Goal: Task Accomplishment & Management: Manage account settings

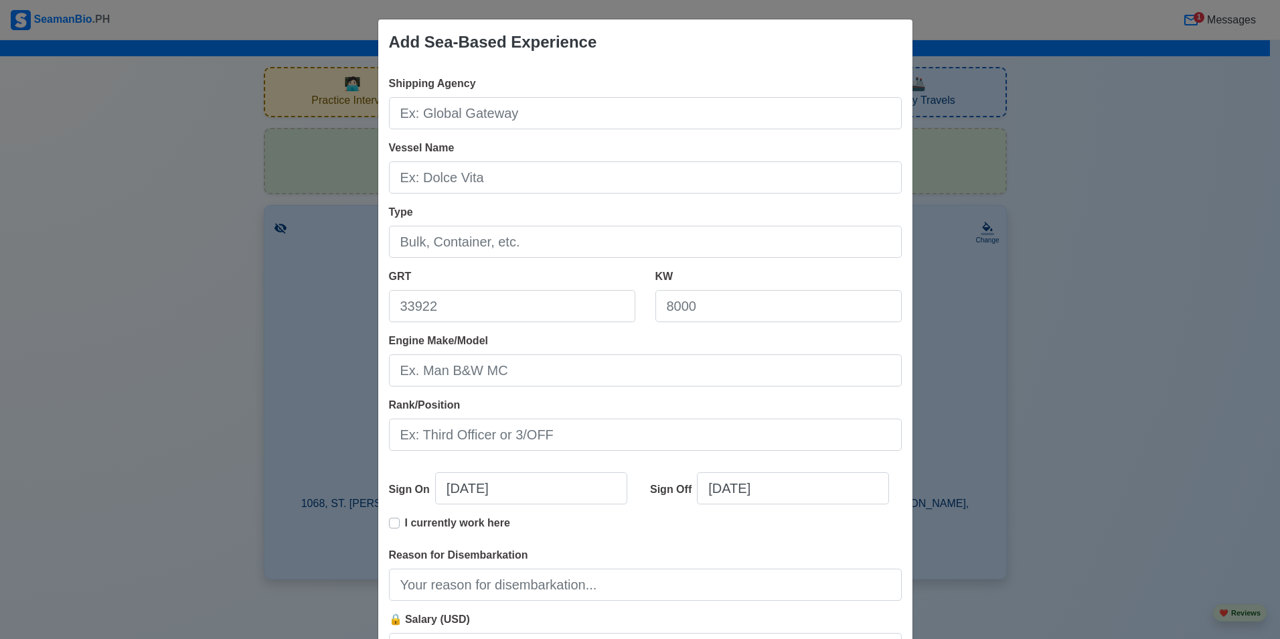
scroll to position [2790, 0]
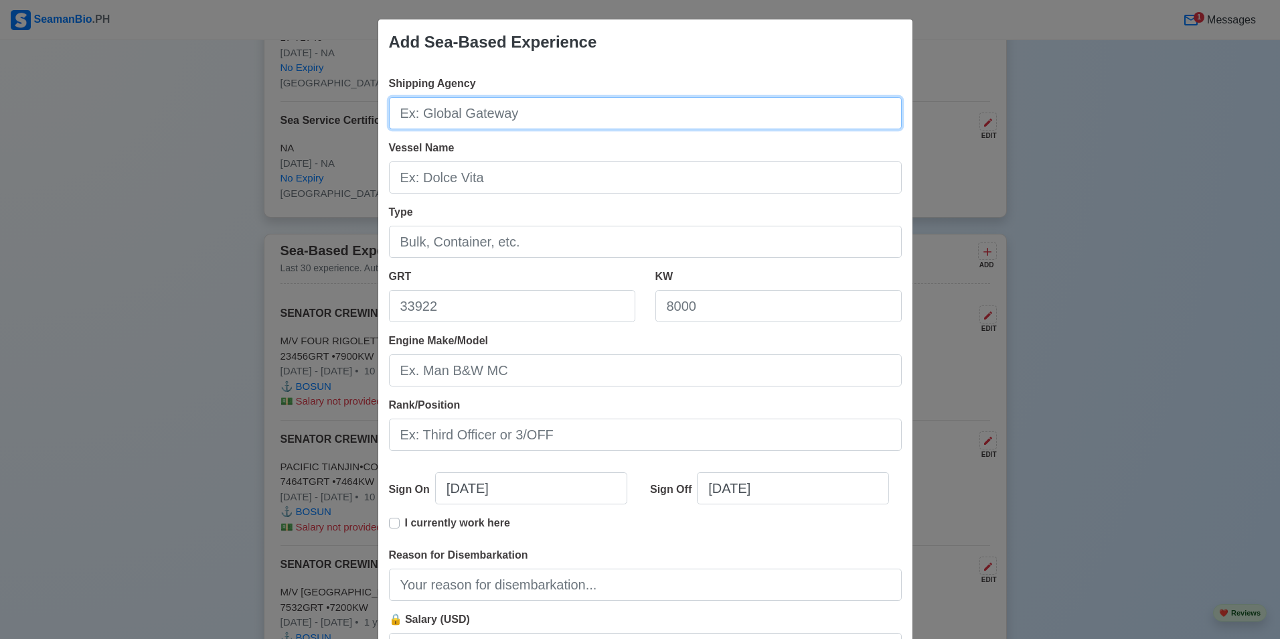
paste input "DESPINA"
type input "DESPINA"
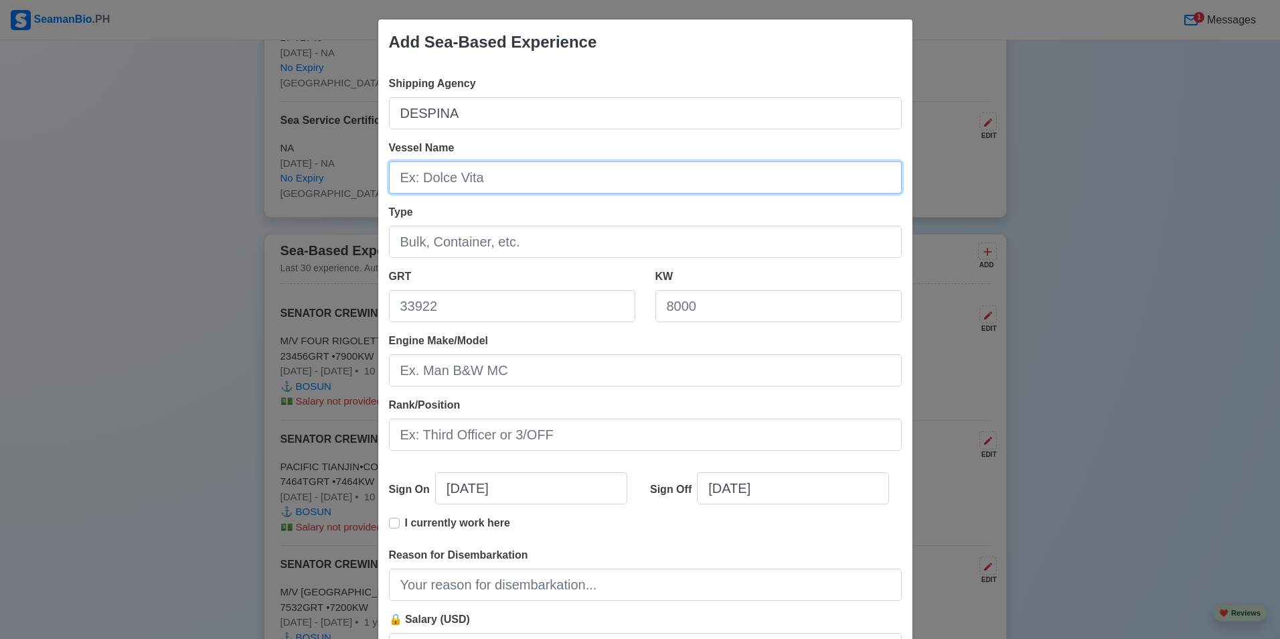
click at [457, 179] on input "Vessel Name" at bounding box center [645, 177] width 513 height 32
paste input "Bulk type"
type input "Bulk type"
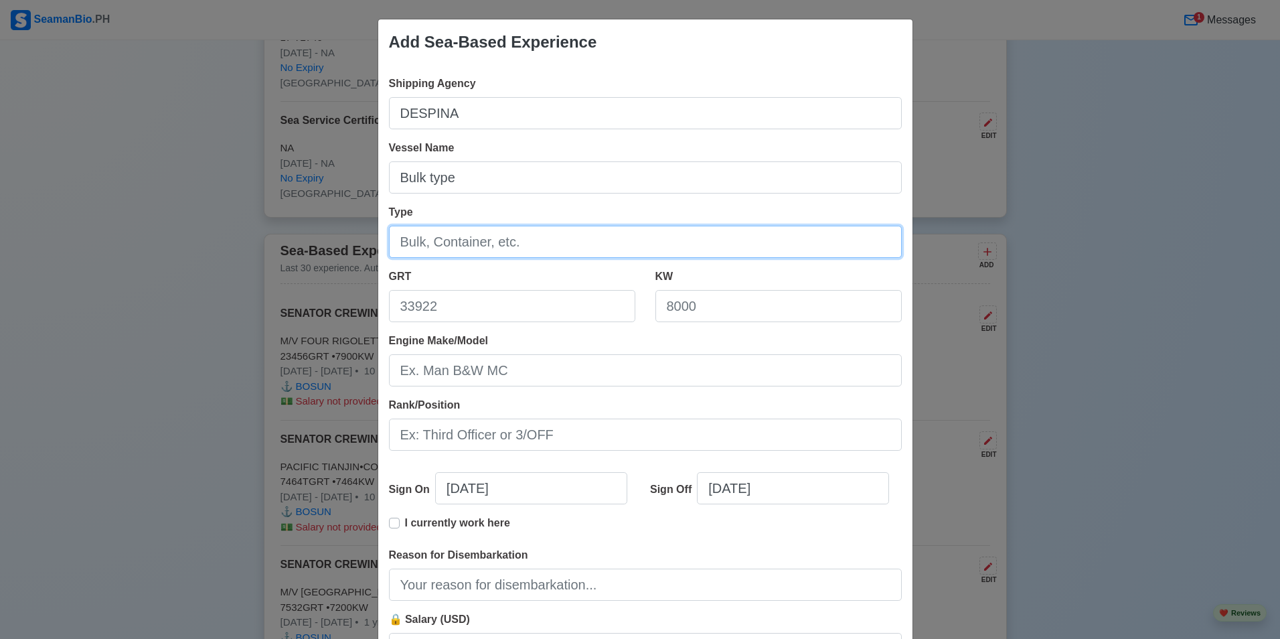
drag, startPoint x: 536, startPoint y: 244, endPoint x: 405, endPoint y: 244, distance: 131.2
click at [405, 244] on input "Type" at bounding box center [645, 242] width 513 height 32
click at [461, 250] on input "Type" at bounding box center [645, 242] width 513 height 32
click at [460, 248] on input "Type" at bounding box center [645, 242] width 513 height 32
type input "Bulk"
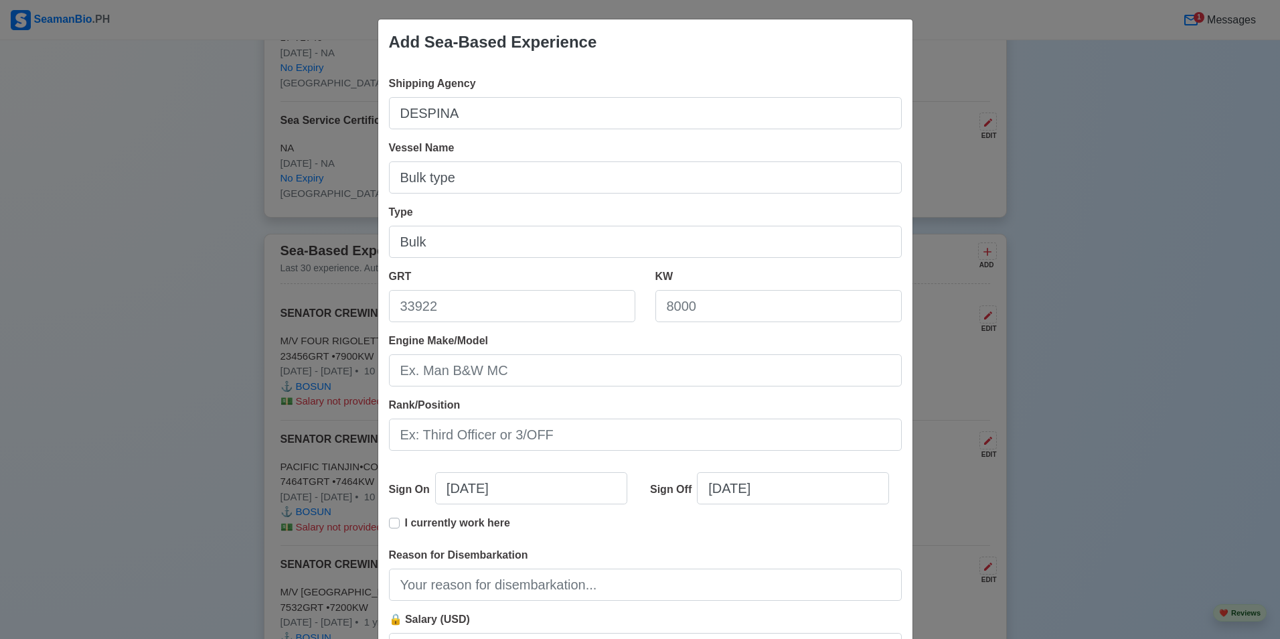
click at [513, 157] on div "Vessel Name Bulk type" at bounding box center [645, 167] width 513 height 54
drag, startPoint x: 467, startPoint y: 179, endPoint x: 375, endPoint y: 175, distance: 91.8
click at [378, 175] on div "Shipping Agency DESPINA Vessel Name Bulk type Type Bulk GRT KW Engine Make/Mode…" at bounding box center [645, 375] width 534 height 621
type input "-"
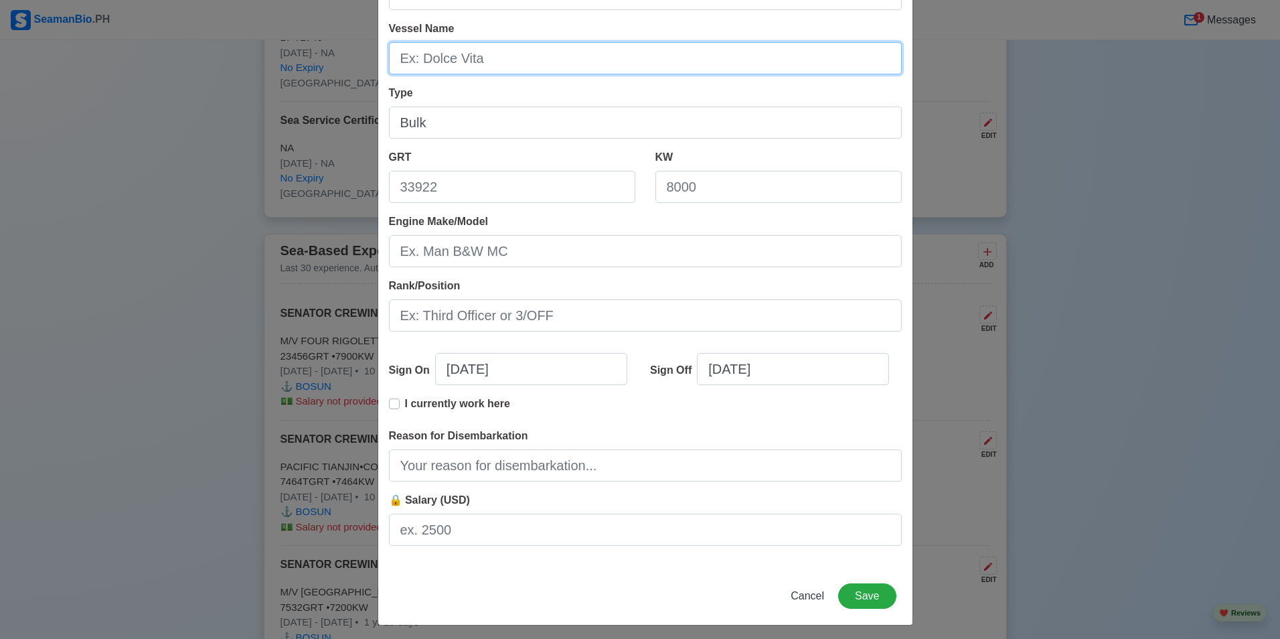
scroll to position [125, 0]
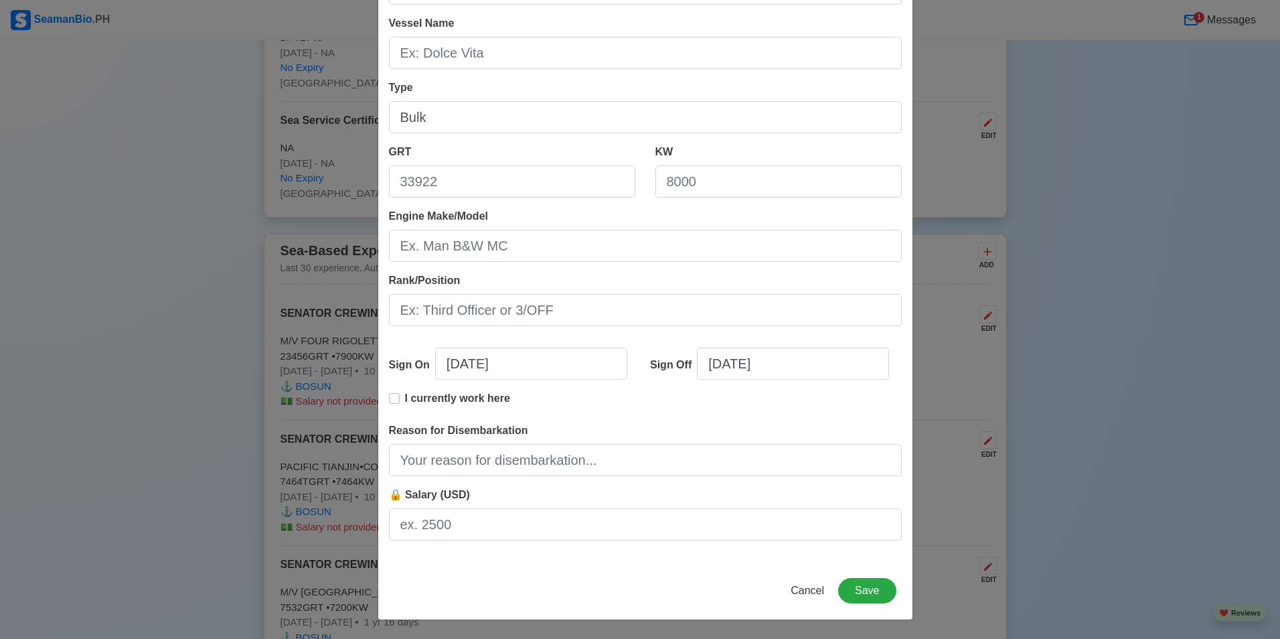
click at [497, 401] on p "I currently work here" at bounding box center [457, 398] width 105 height 16
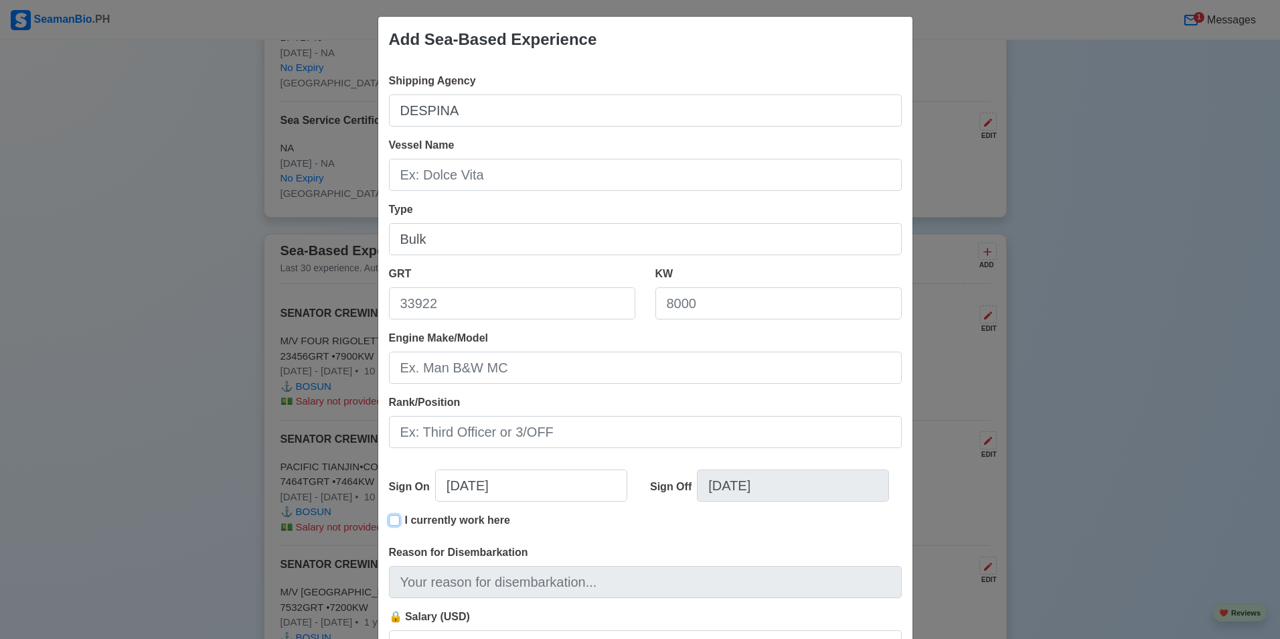
scroll to position [0, 0]
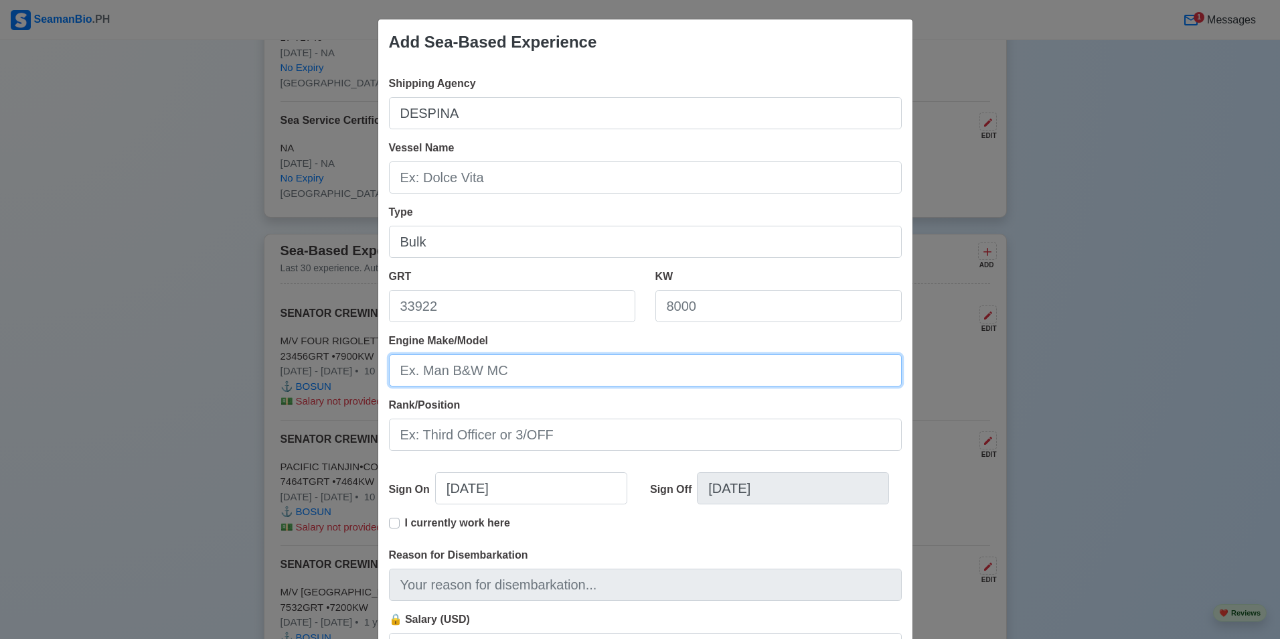
click at [543, 366] on input "Engine Make/Model" at bounding box center [645, 370] width 513 height 32
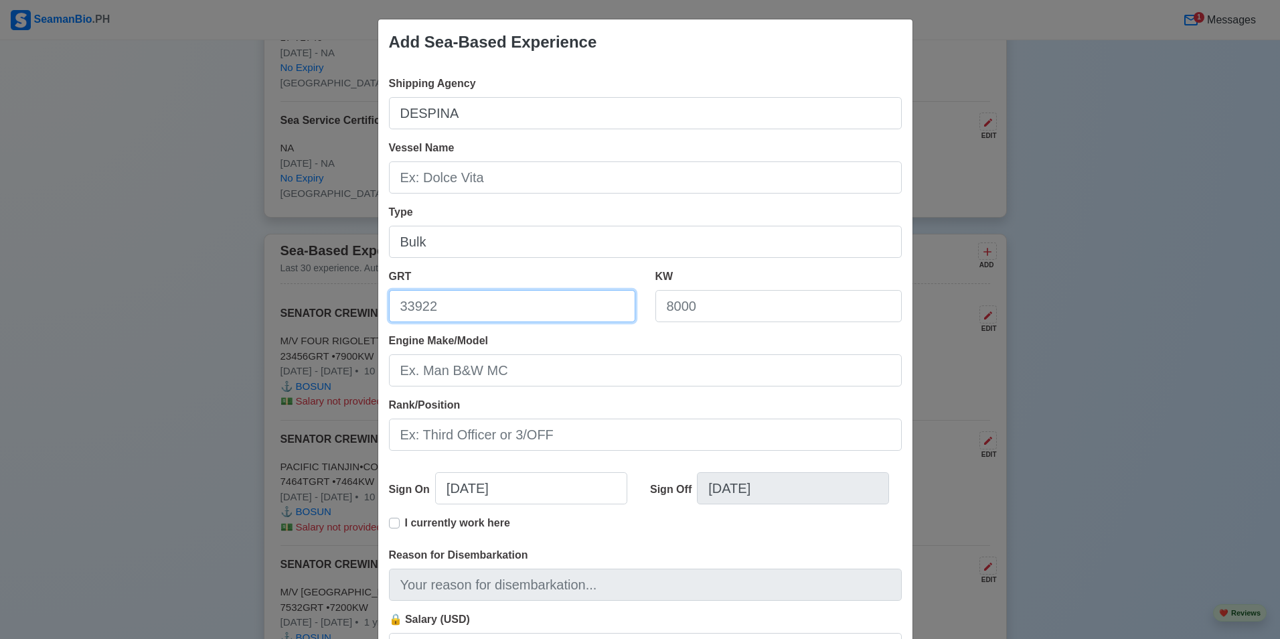
click at [503, 310] on input "GRT" at bounding box center [512, 306] width 246 height 32
paste input "39,736"
click at [408, 303] on input "39,736" at bounding box center [512, 306] width 246 height 32
click at [413, 309] on input "39,736" at bounding box center [512, 306] width 246 height 32
type input "39736"
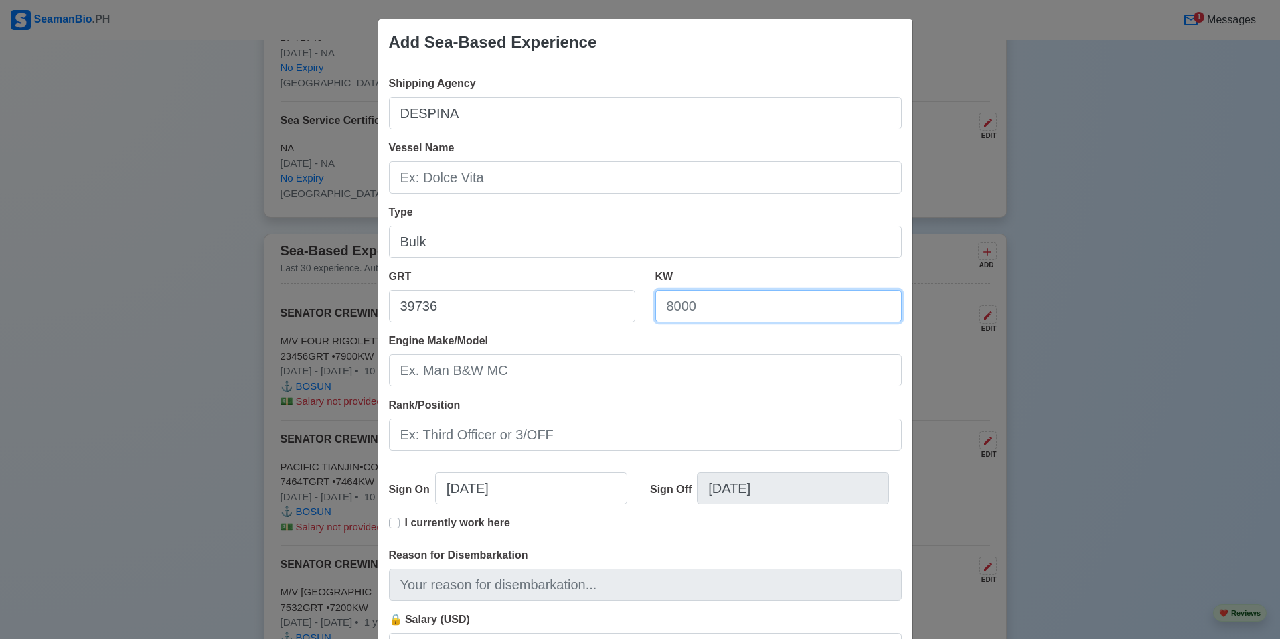
click at [692, 315] on input "KW" at bounding box center [778, 306] width 246 height 32
paste input "5,786"
click at [672, 310] on input "5,786" at bounding box center [778, 306] width 246 height 32
type input "5786"
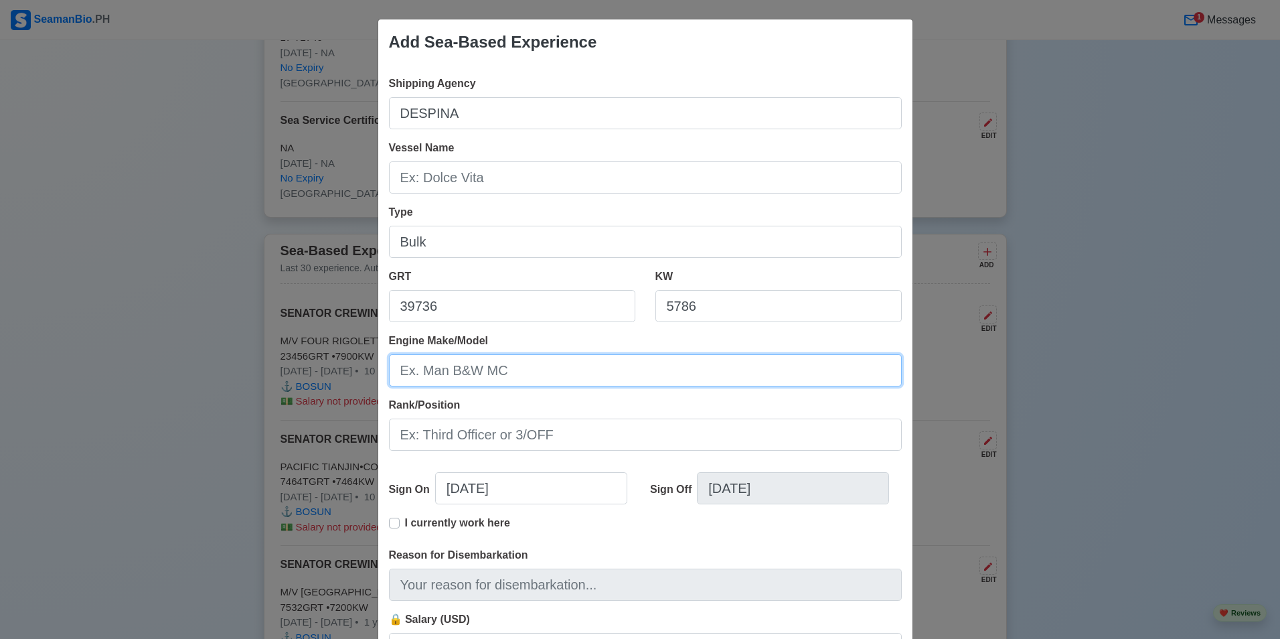
click at [559, 384] on input "Engine Make/Model" at bounding box center [645, 370] width 513 height 32
type input "B&W"
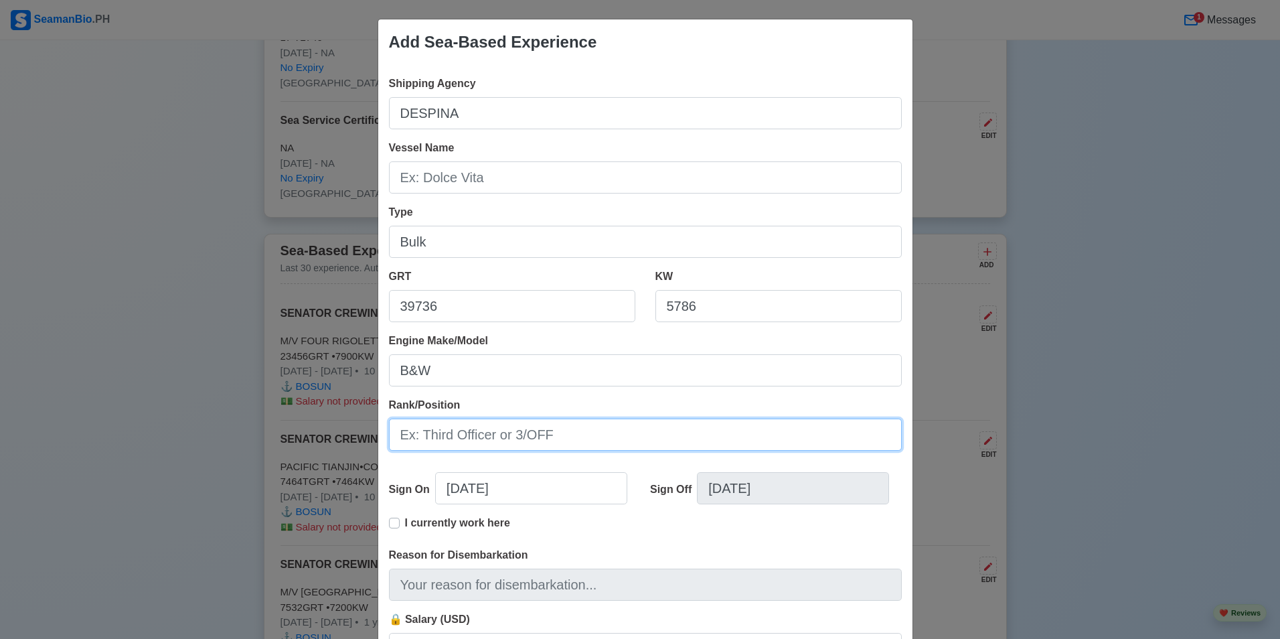
click at [475, 441] on input "Rank/Position" at bounding box center [645, 434] width 513 height 32
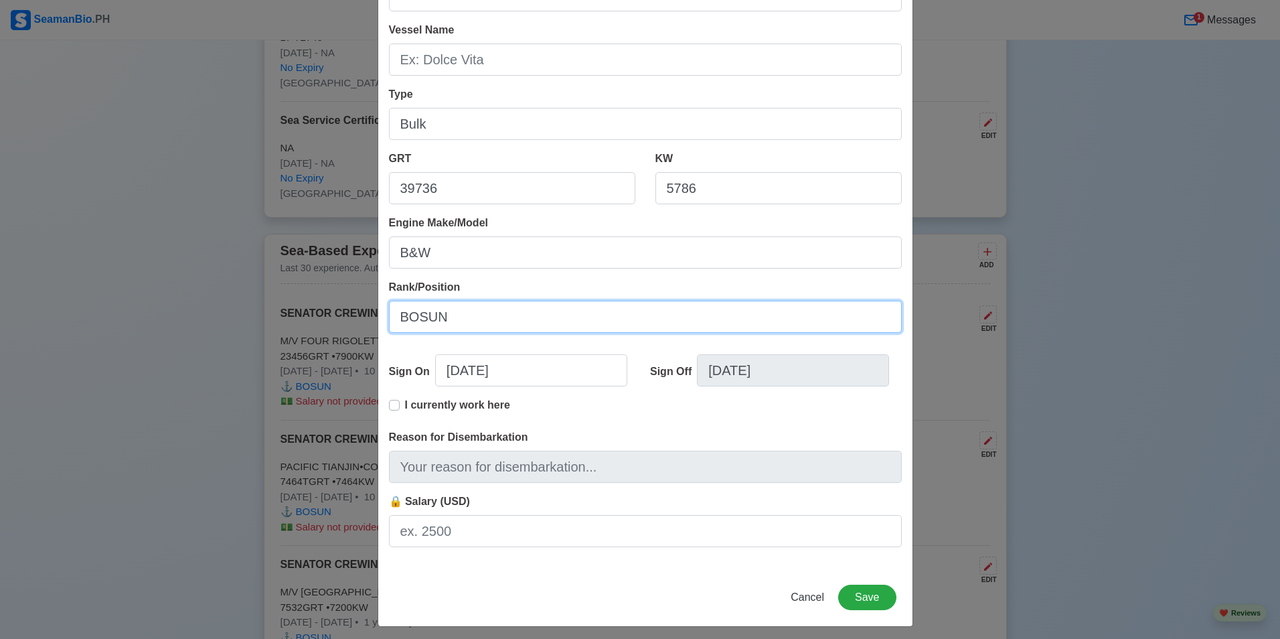
scroll to position [125, 0]
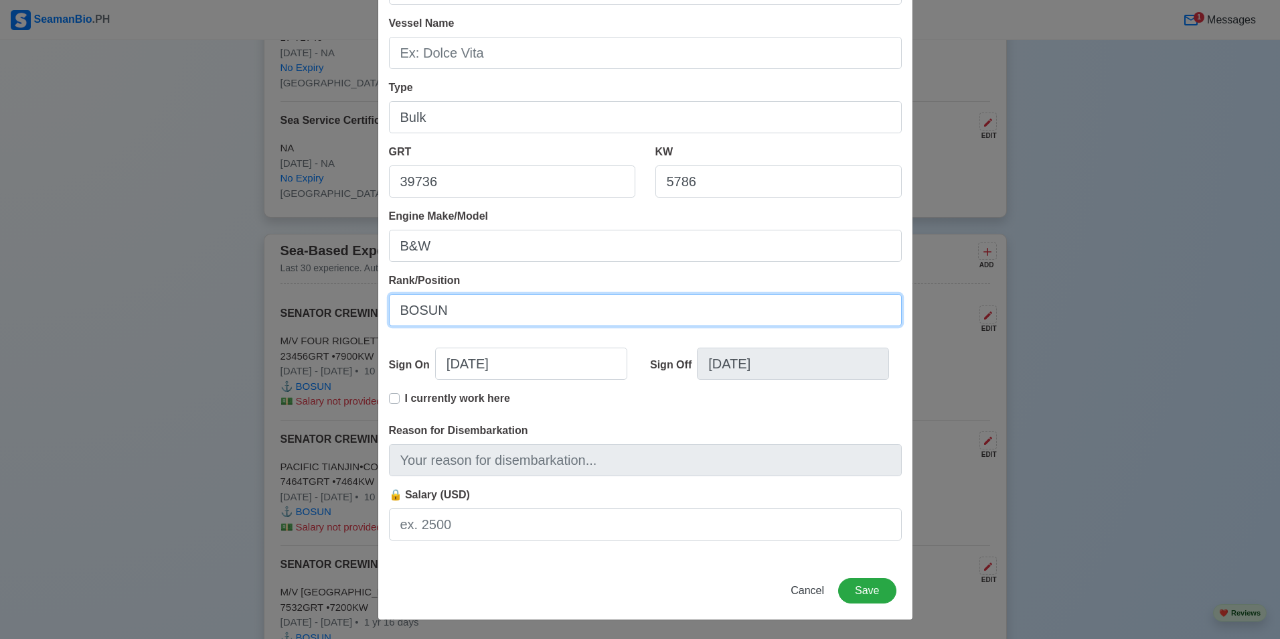
type input "BOSUN"
select select "****"
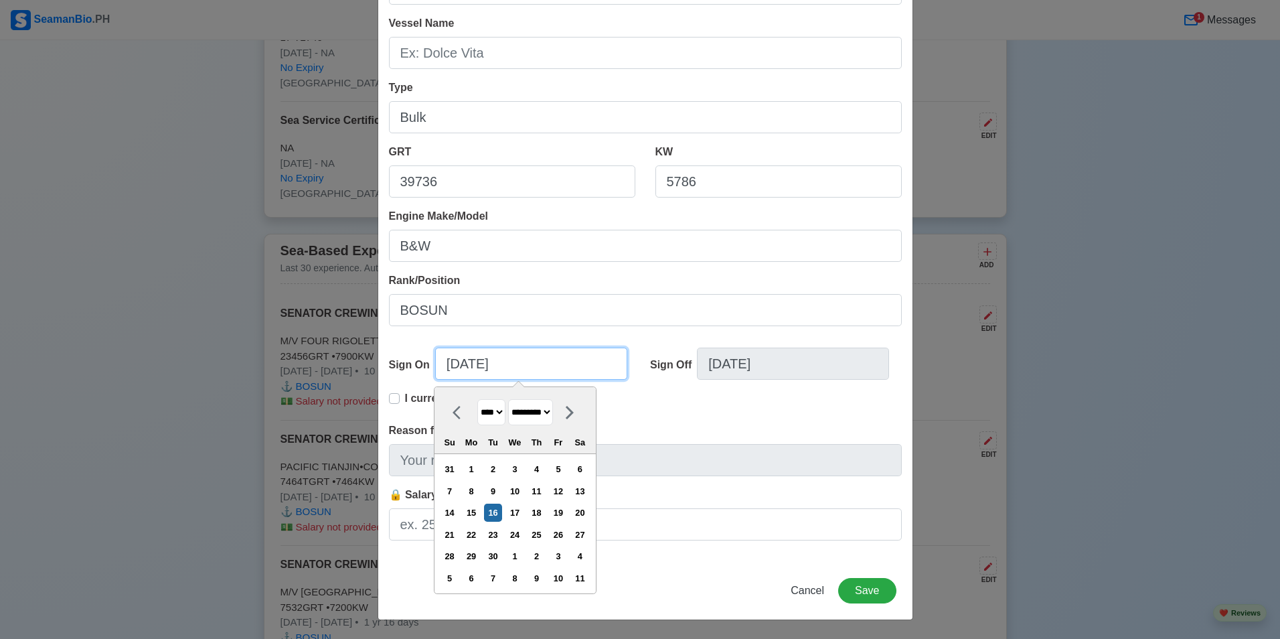
click at [458, 366] on input "[DATE]" at bounding box center [531, 363] width 192 height 32
click at [540, 410] on select "******* ******** ***** ***** *** **** **** ****** ********* ******* ******** **…" at bounding box center [530, 412] width 45 height 26
select select "********"
click at [509, 399] on select "******* ******** ***** ***** *** **** **** ****** ********* ******* ******** **…" at bounding box center [530, 412] width 45 height 26
click at [493, 410] on select "**** **** **** **** **** **** **** **** **** **** **** **** **** **** **** ****…" at bounding box center [491, 412] width 28 height 26
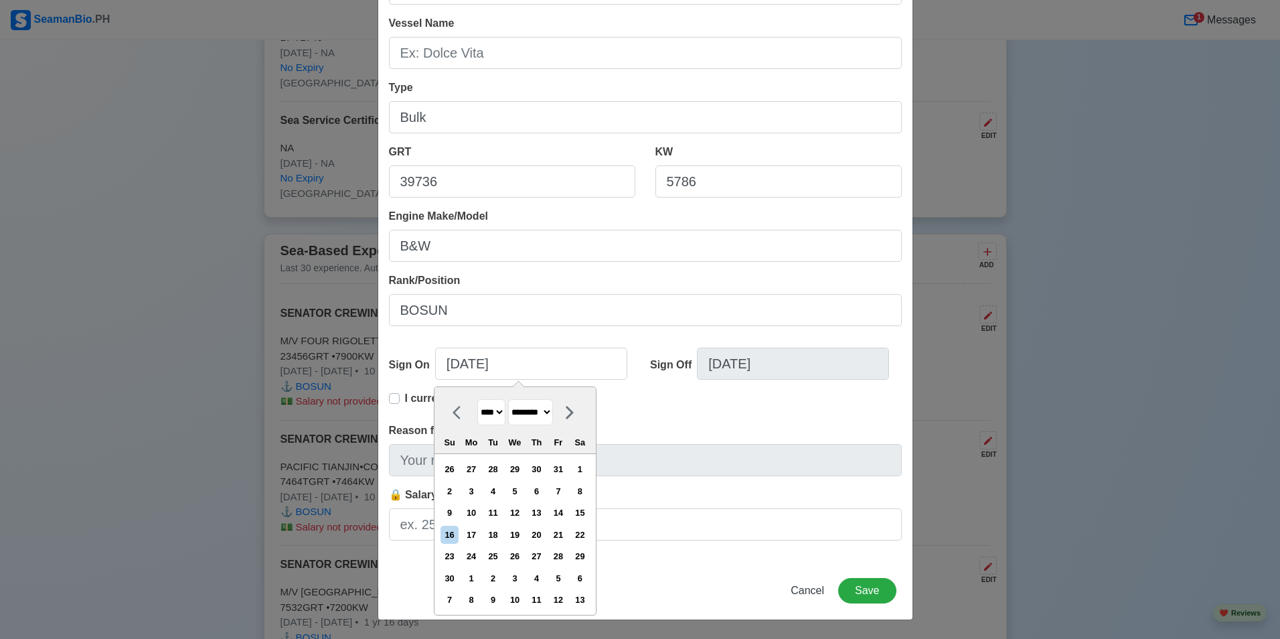
select select "****"
click at [477, 399] on select "**** **** **** **** **** **** **** **** **** **** **** **** **** **** **** ****…" at bounding box center [491, 412] width 28 height 26
click at [458, 511] on div "10" at bounding box center [450, 512] width 18 height 18
type input "[DATE]"
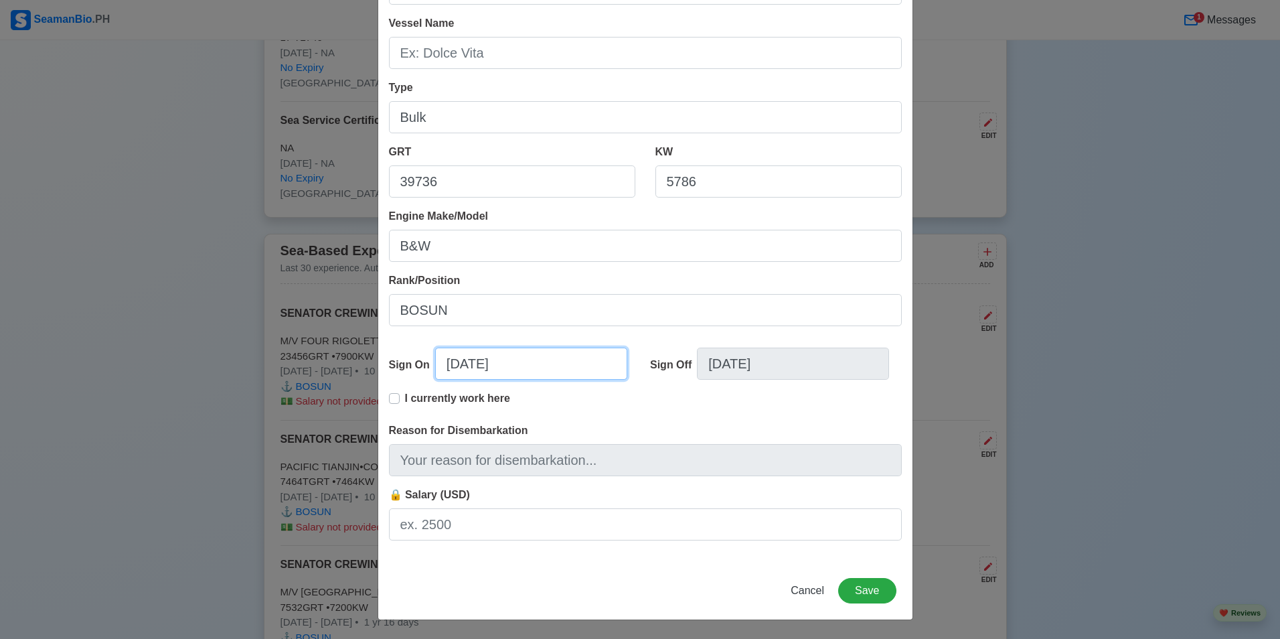
select select "****"
select select "********"
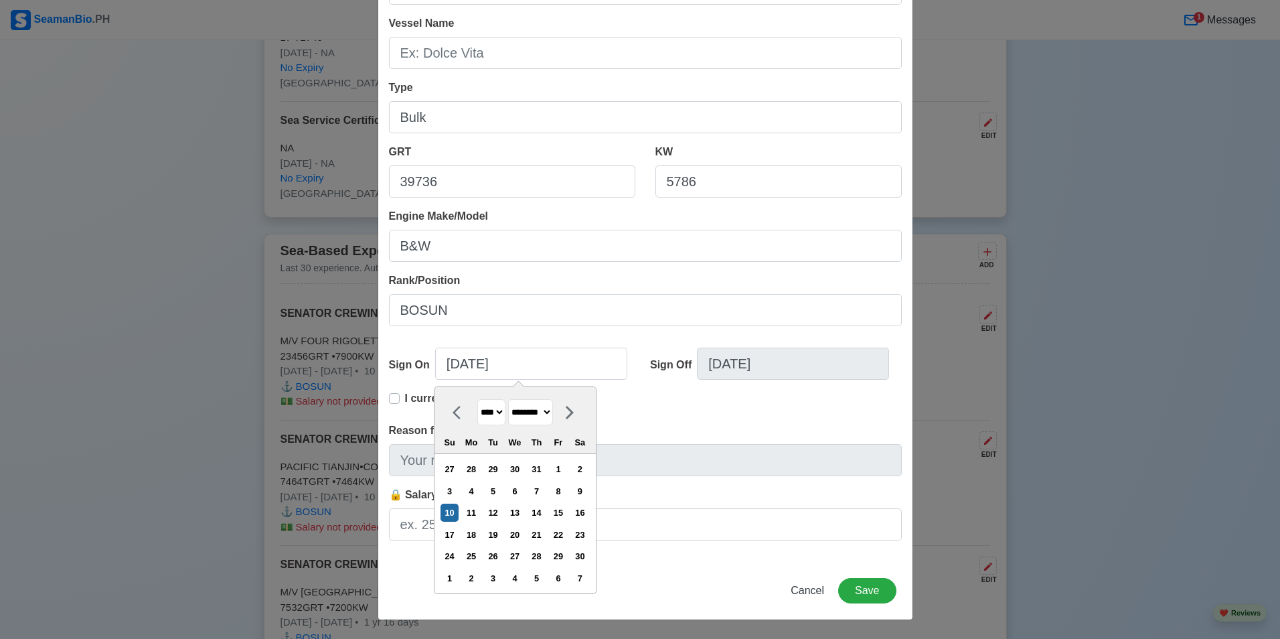
click at [705, 411] on div "I currently work here" at bounding box center [645, 406] width 513 height 32
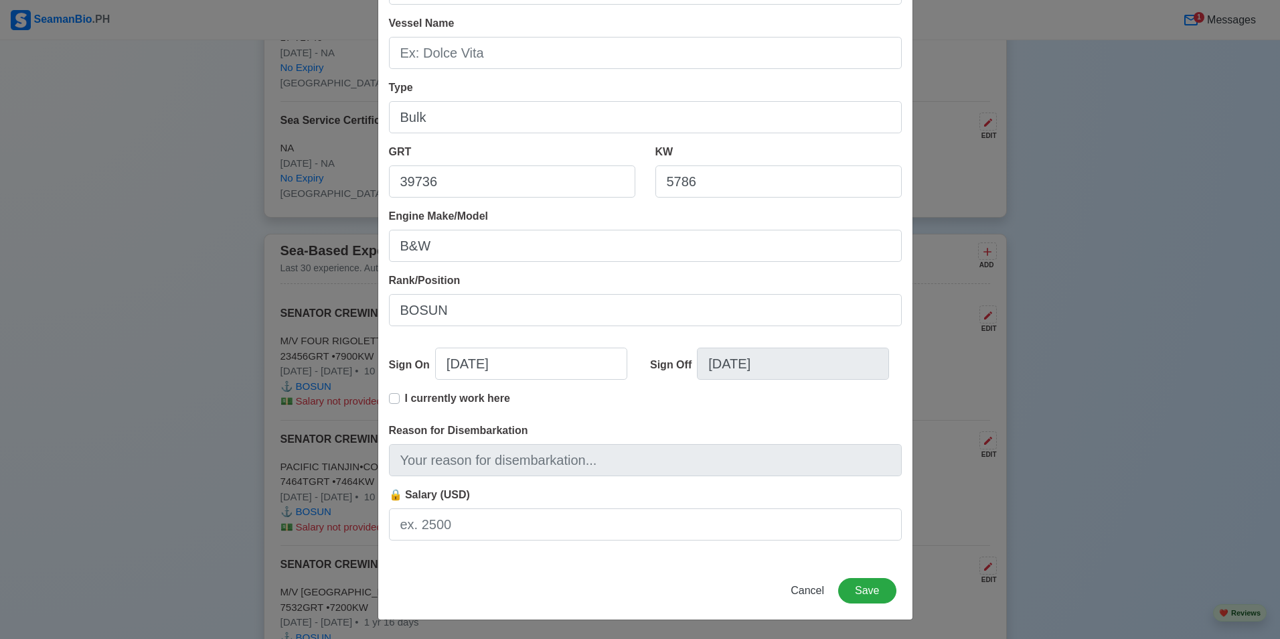
click at [597, 394] on div "I currently work here" at bounding box center [645, 406] width 513 height 32
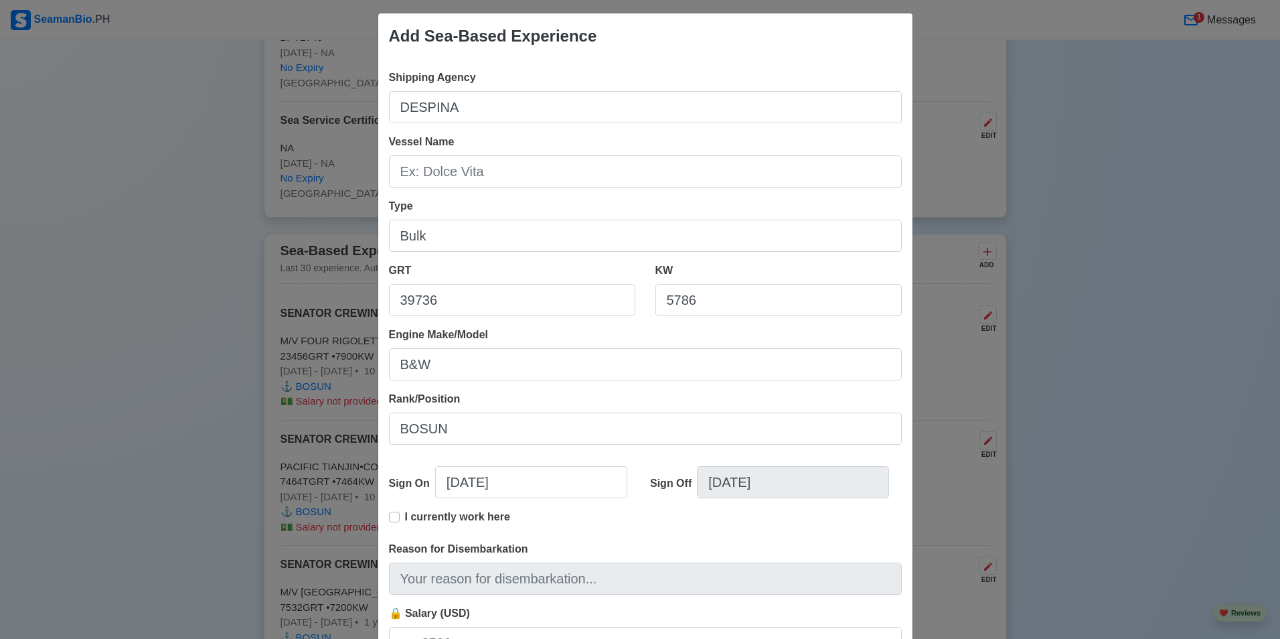
scroll to position [0, 0]
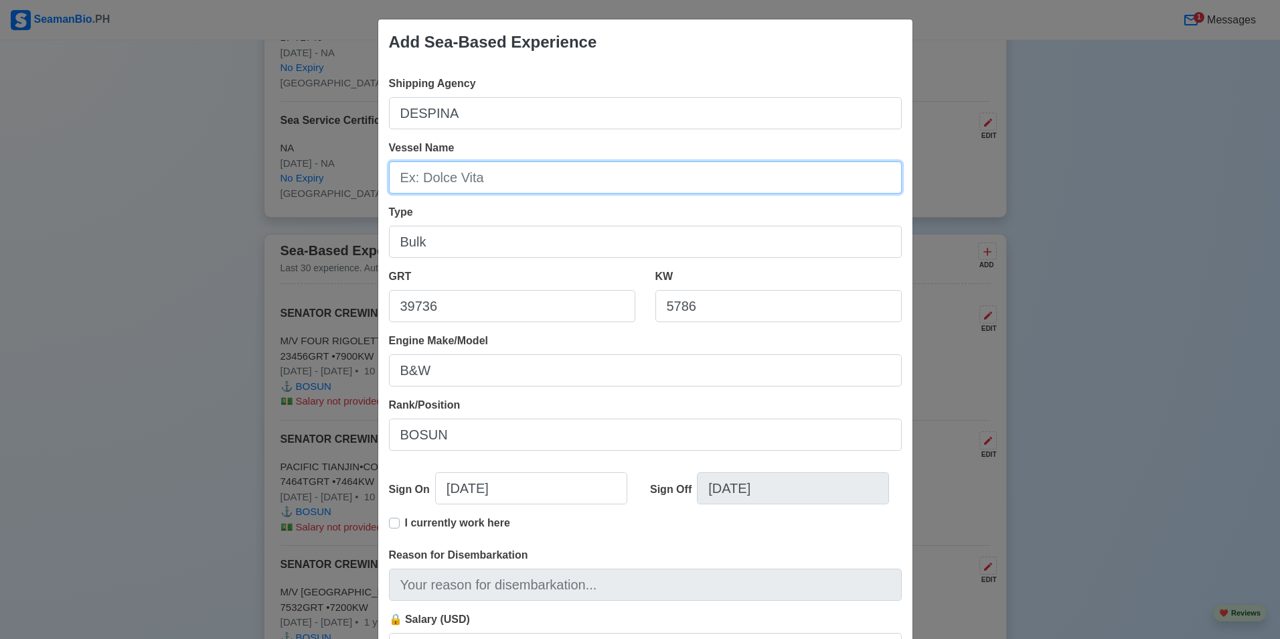
click at [453, 181] on input "Vessel Name" at bounding box center [645, 177] width 513 height 32
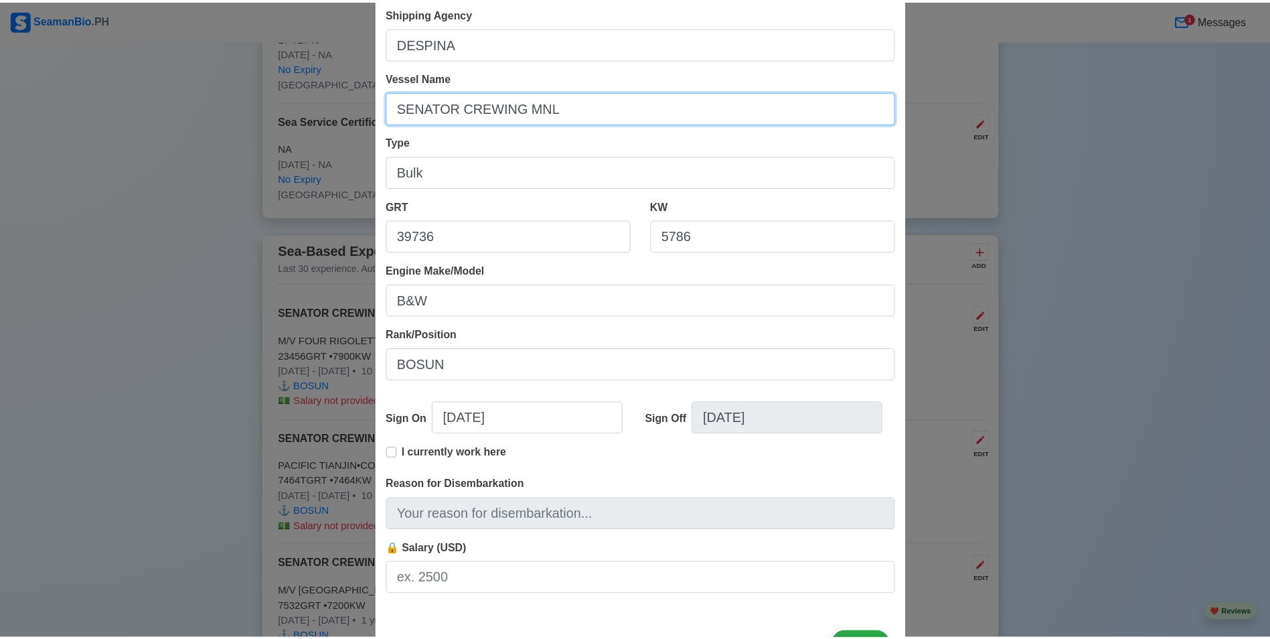
scroll to position [125, 0]
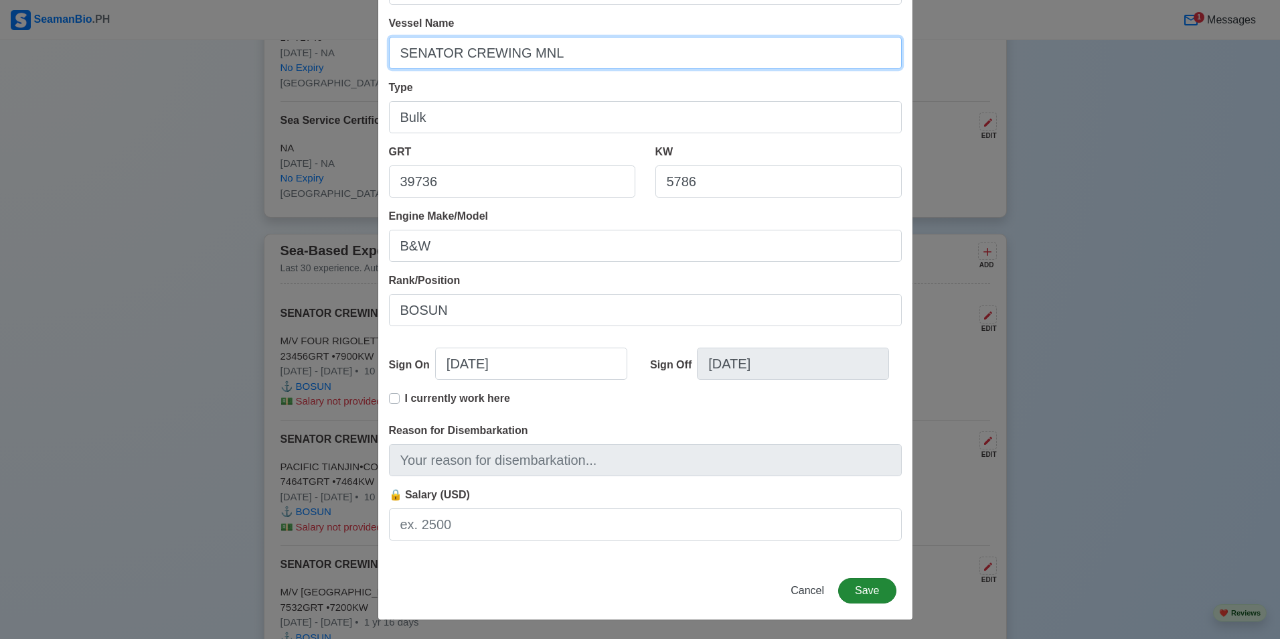
type input "SENATOR CREWING MNL"
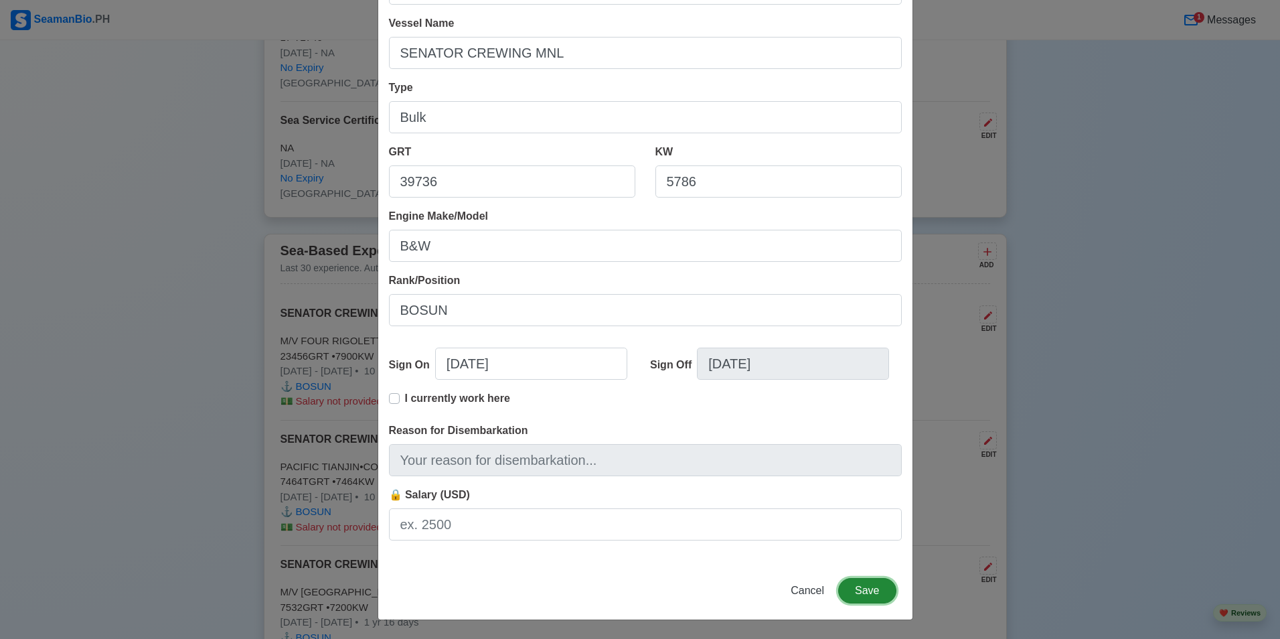
click at [860, 588] on button "Save" at bounding box center [867, 590] width 58 height 25
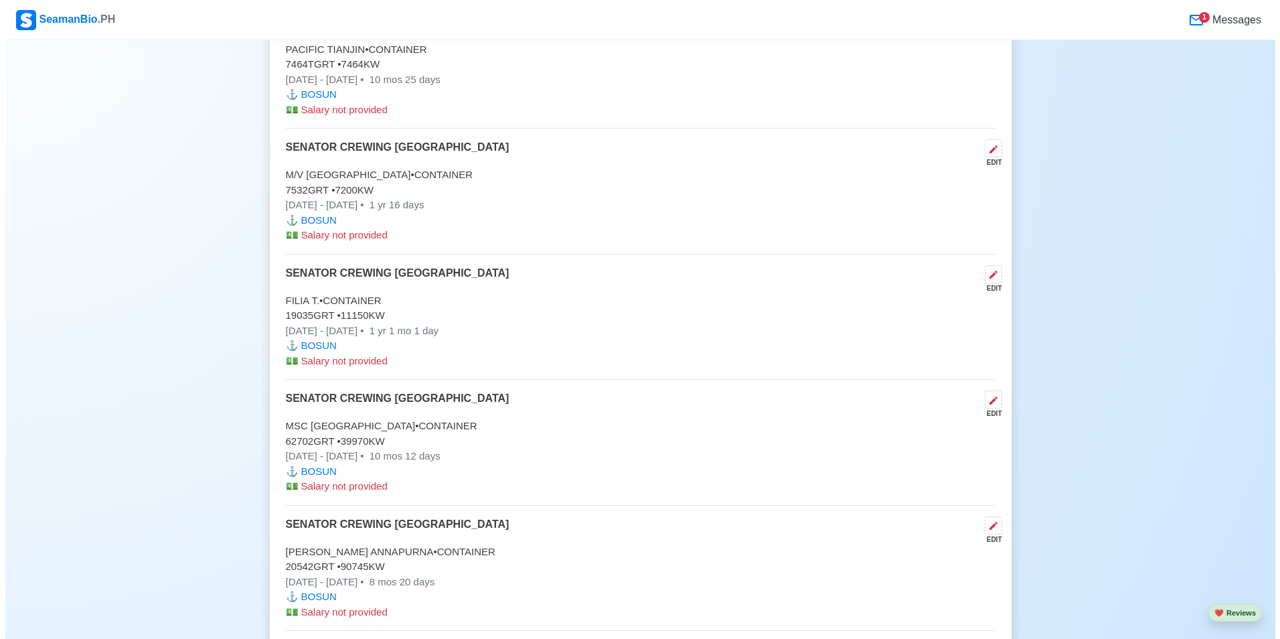
scroll to position [2901, 0]
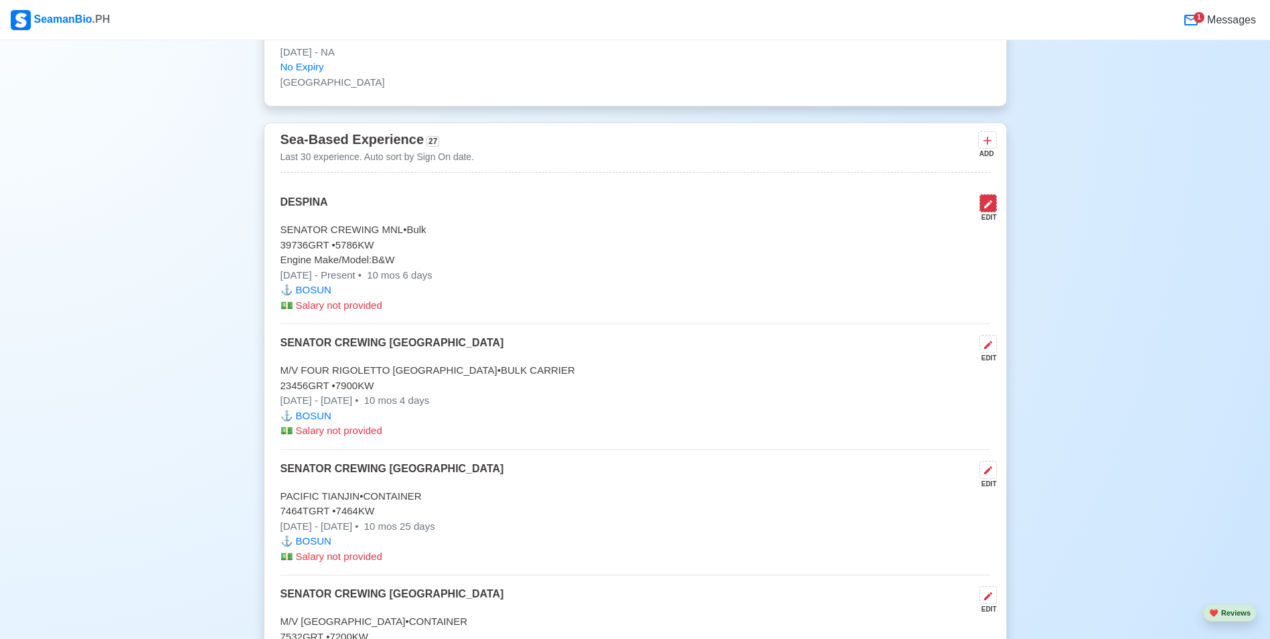
click at [983, 200] on icon at bounding box center [988, 204] width 11 height 11
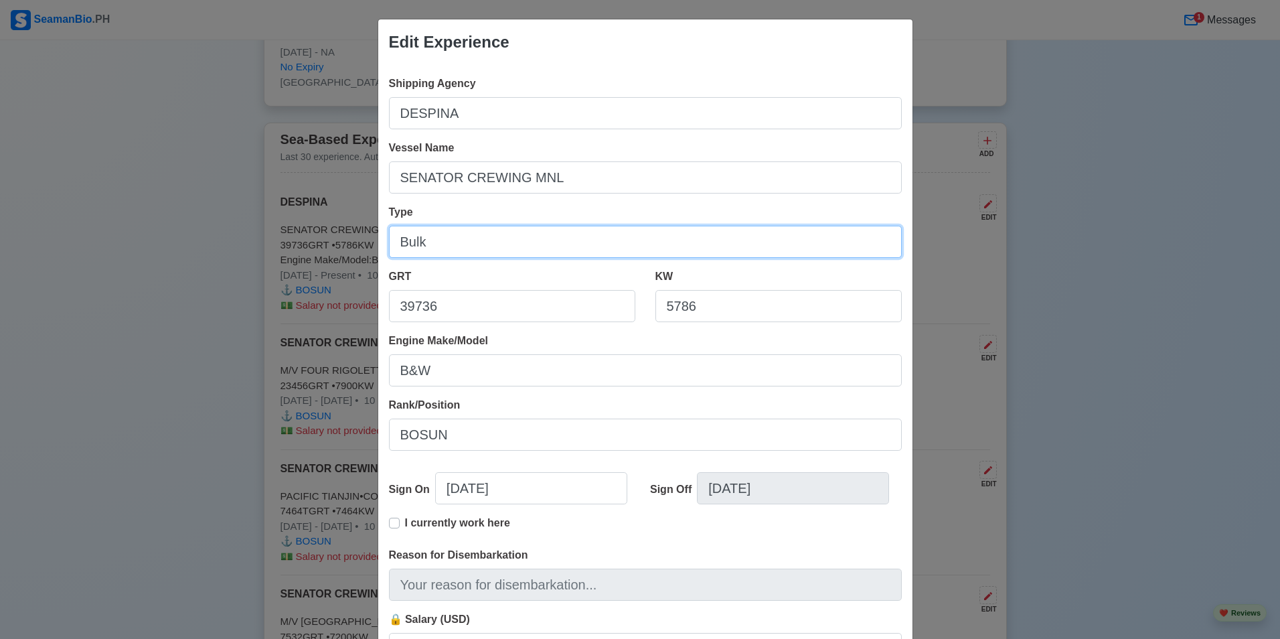
drag, startPoint x: 462, startPoint y: 233, endPoint x: 357, endPoint y: 234, distance: 104.4
click at [357, 234] on div "Edit Experience Shipping Agency [PERSON_NAME] Name SENATOR CREWING MNL Type Bul…" at bounding box center [640, 319] width 1280 height 639
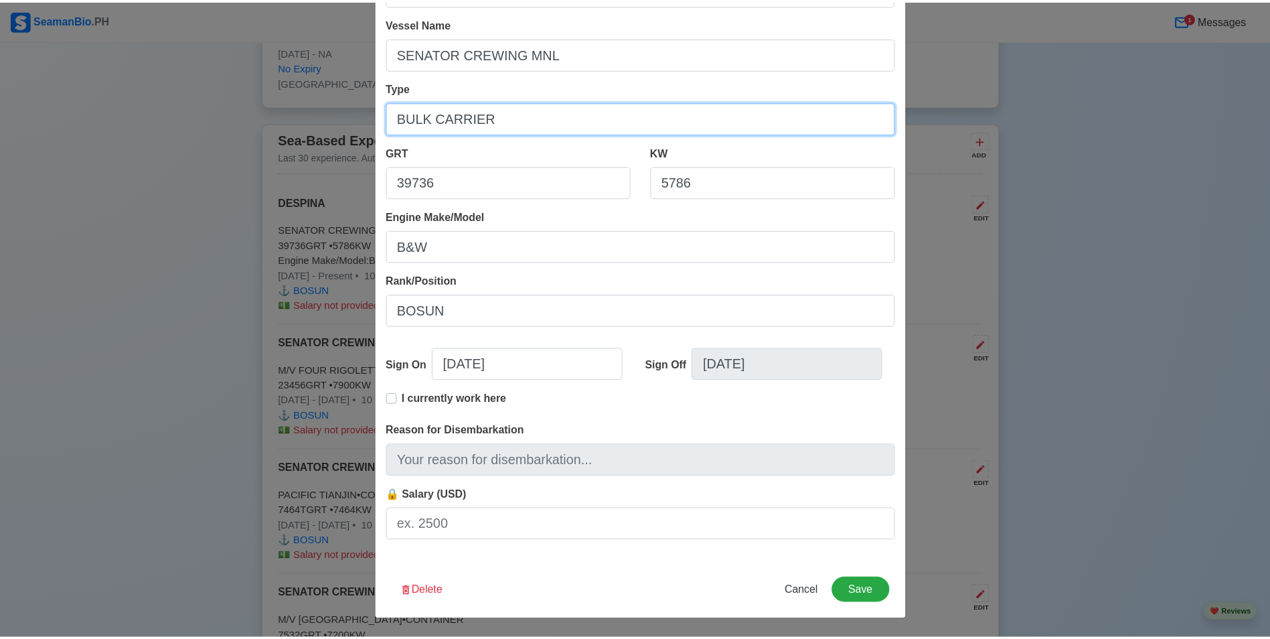
scroll to position [125, 0]
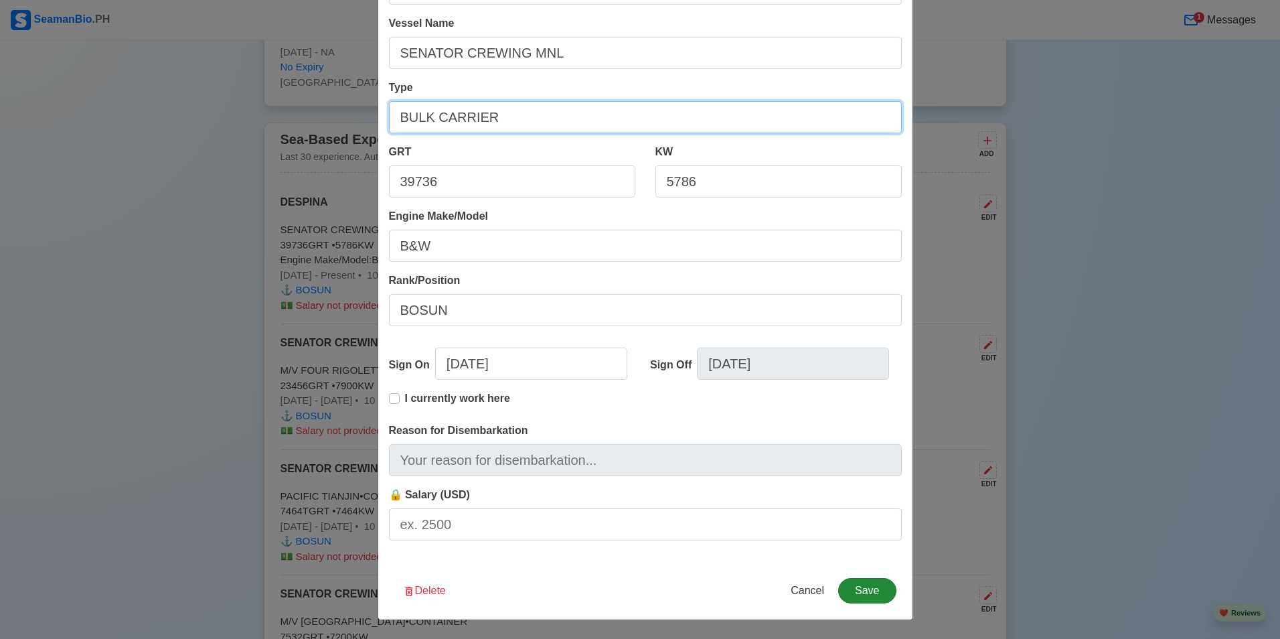
type input "BULK CARRIER"
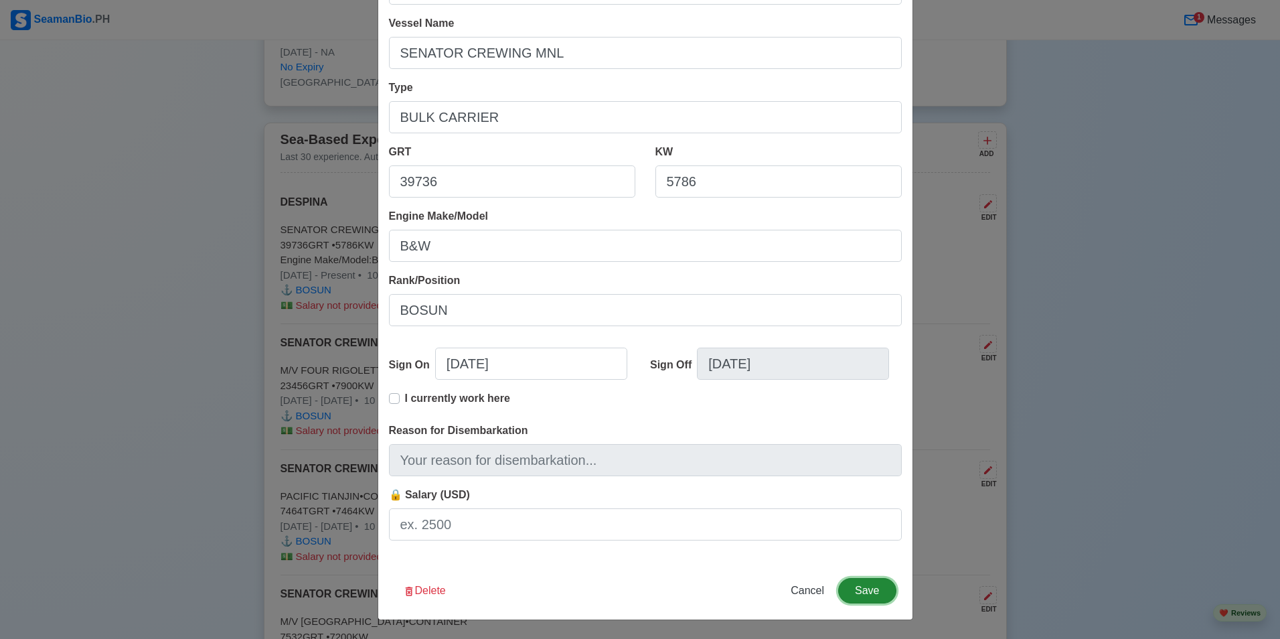
click at [856, 582] on button "Save" at bounding box center [867, 590] width 58 height 25
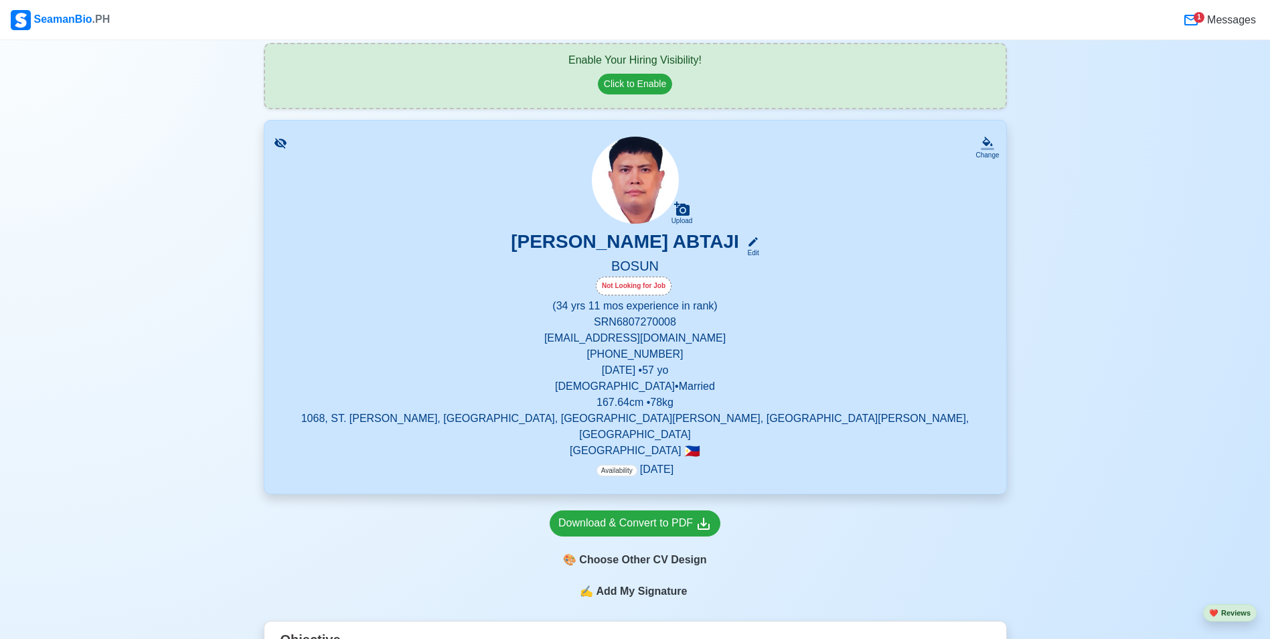
scroll to position [223, 0]
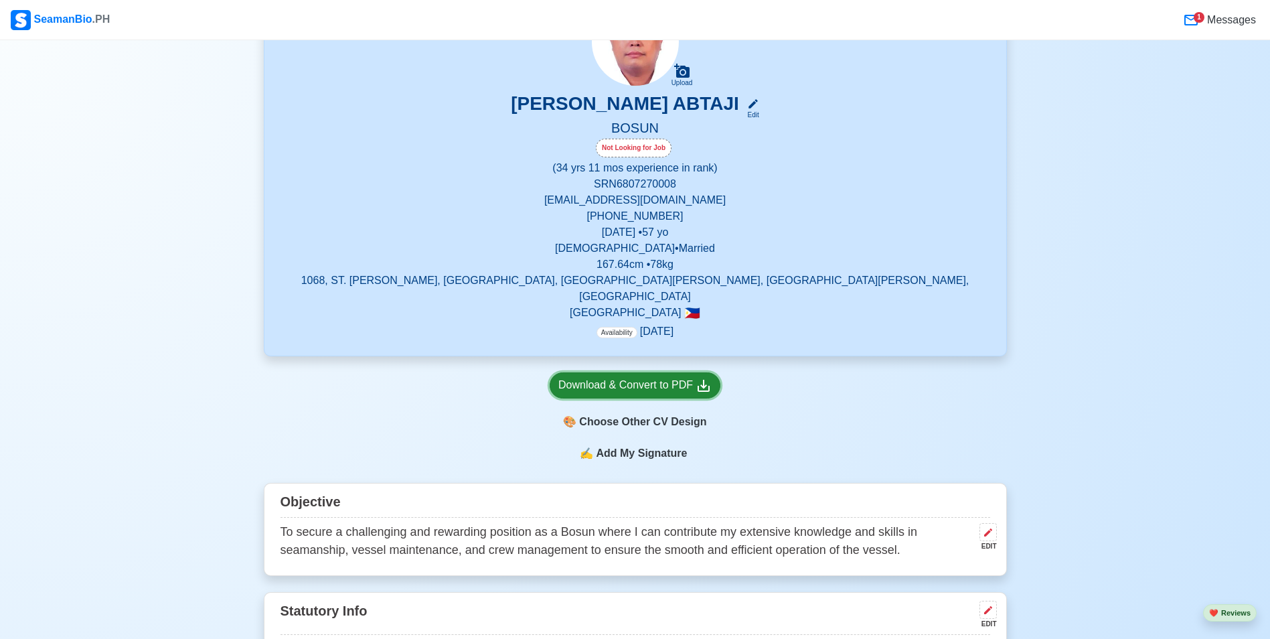
click at [703, 378] on icon at bounding box center [704, 386] width 16 height 16
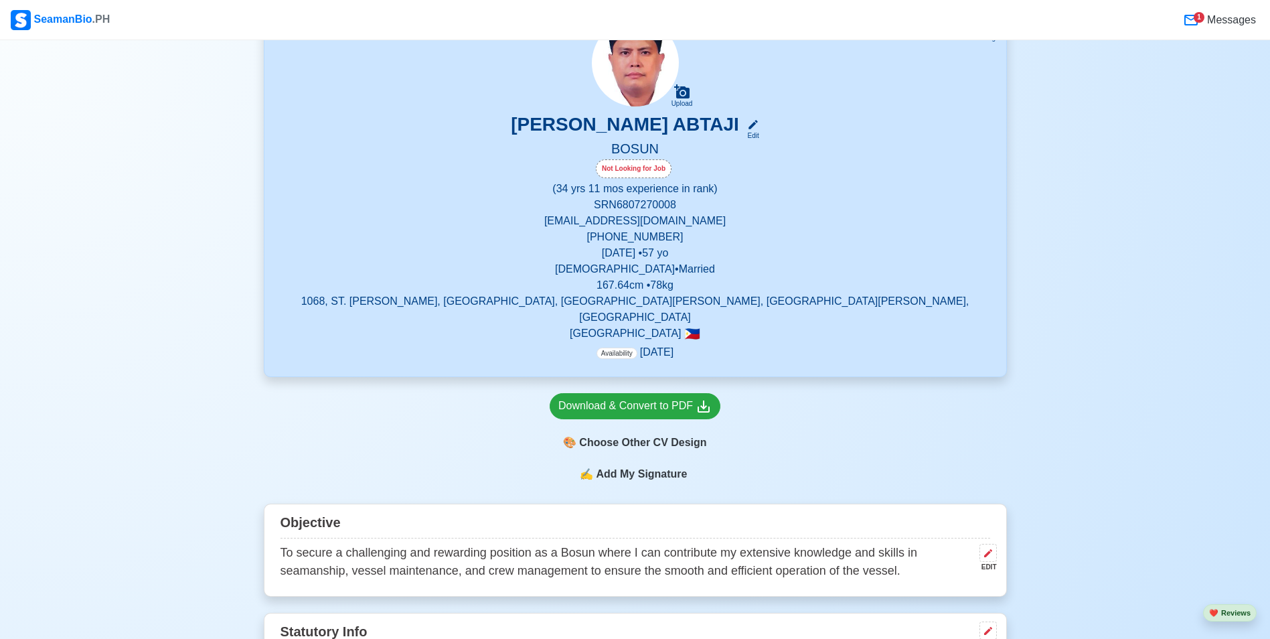
scroll to position [0, 0]
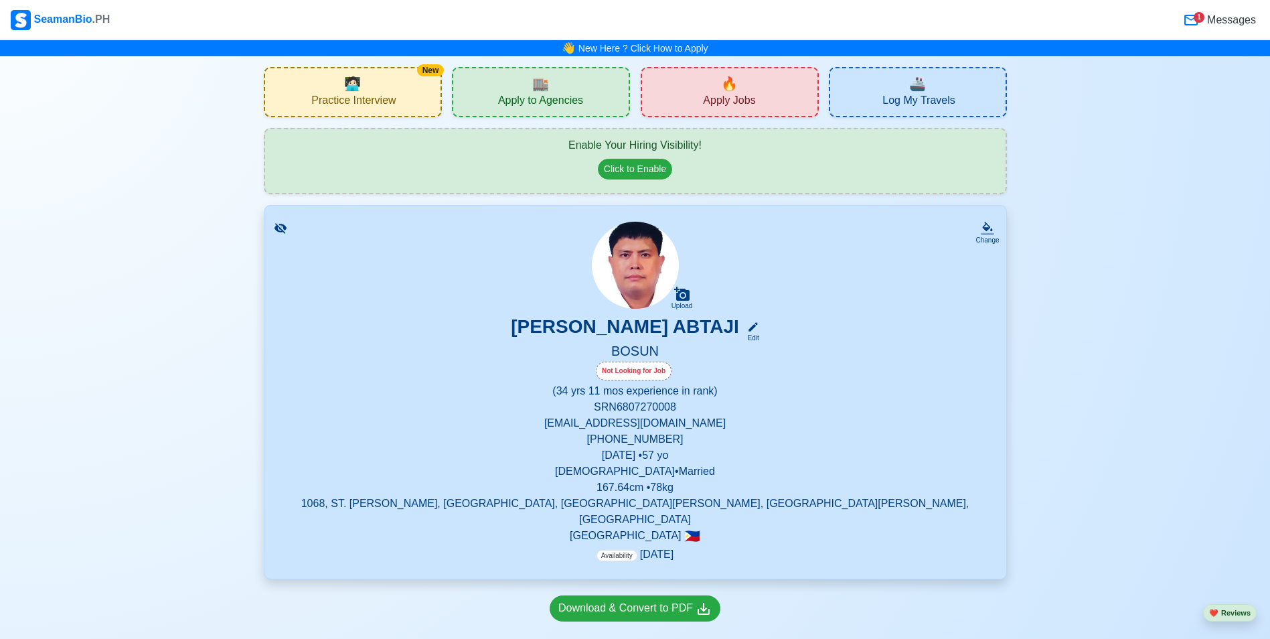
click at [678, 394] on p "(34 yrs 11 mos experience in rank)" at bounding box center [636, 391] width 710 height 16
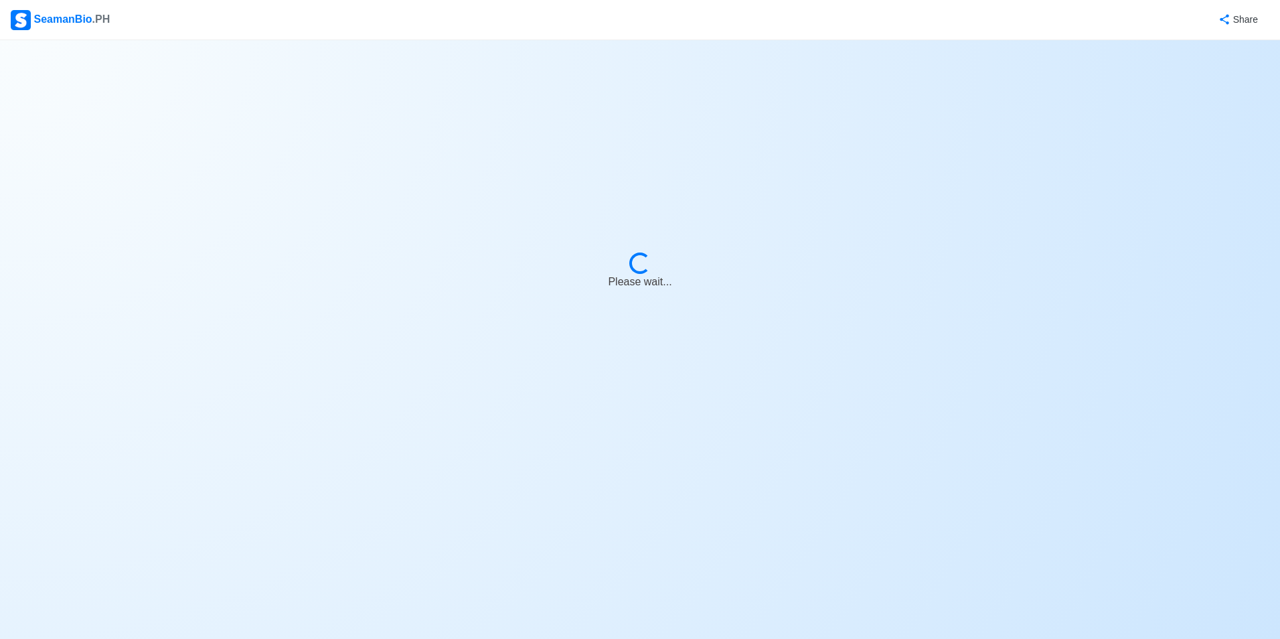
select select "Visible for Hiring"
select select "Married"
select select "[DEMOGRAPHIC_DATA]"
select select "PH"
select select "34"
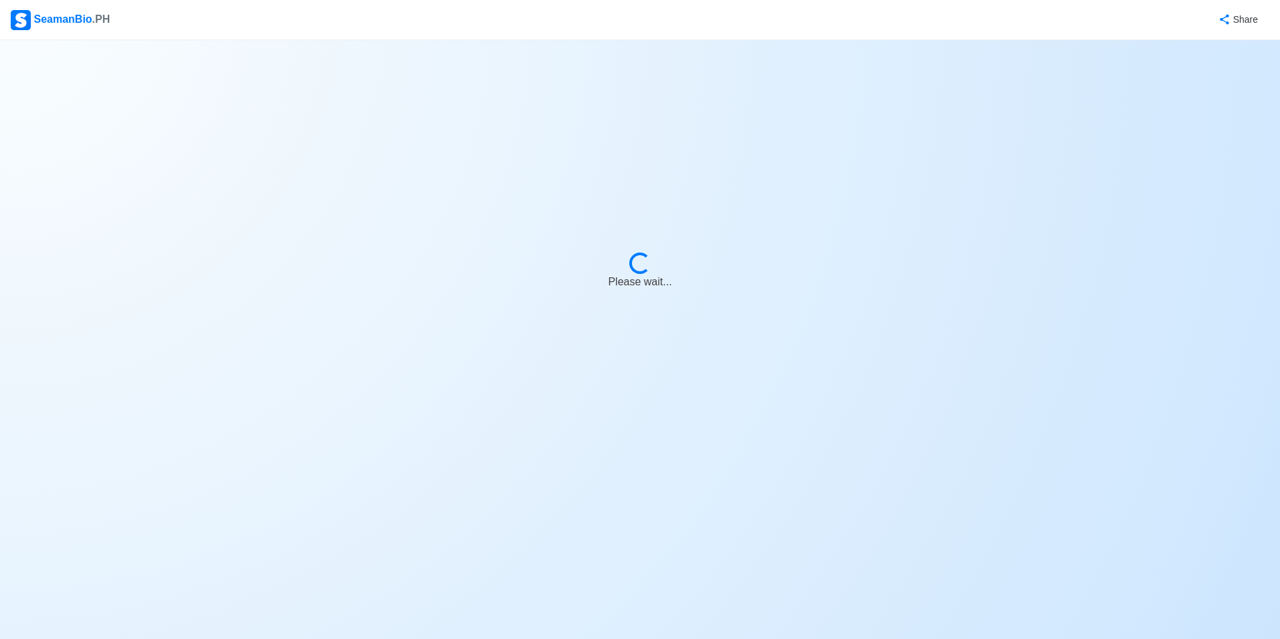
select select "11"
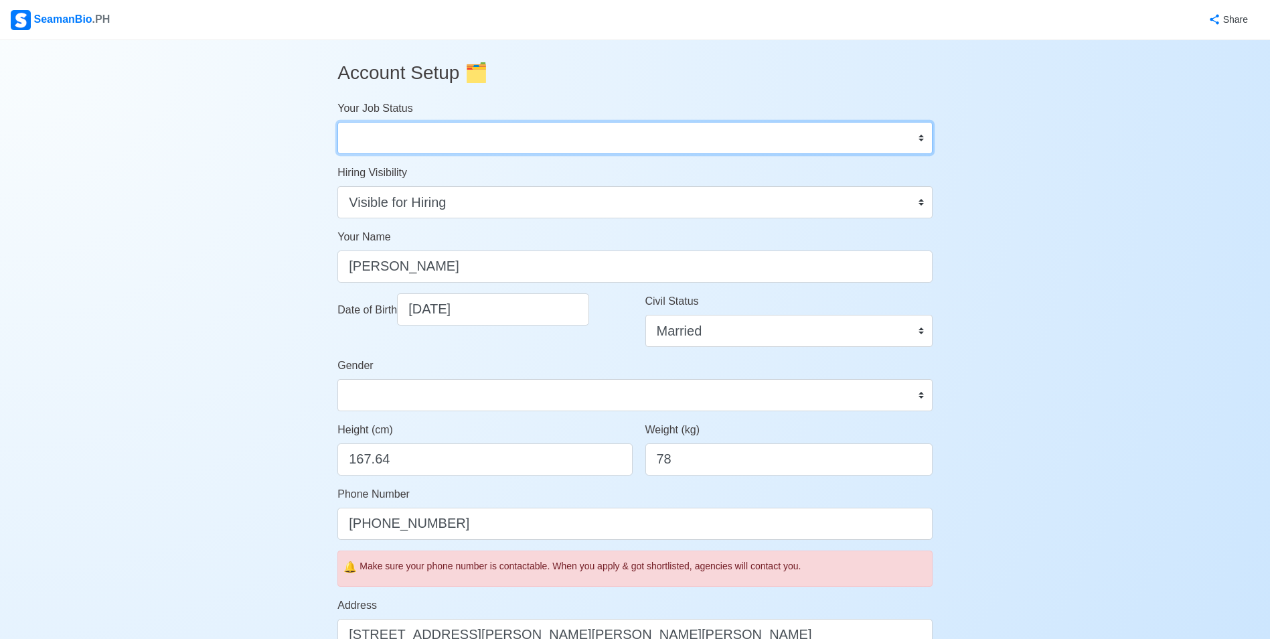
click at [507, 140] on select "Onboard Actively Looking for Job Not Looking for Job" at bounding box center [634, 138] width 595 height 32
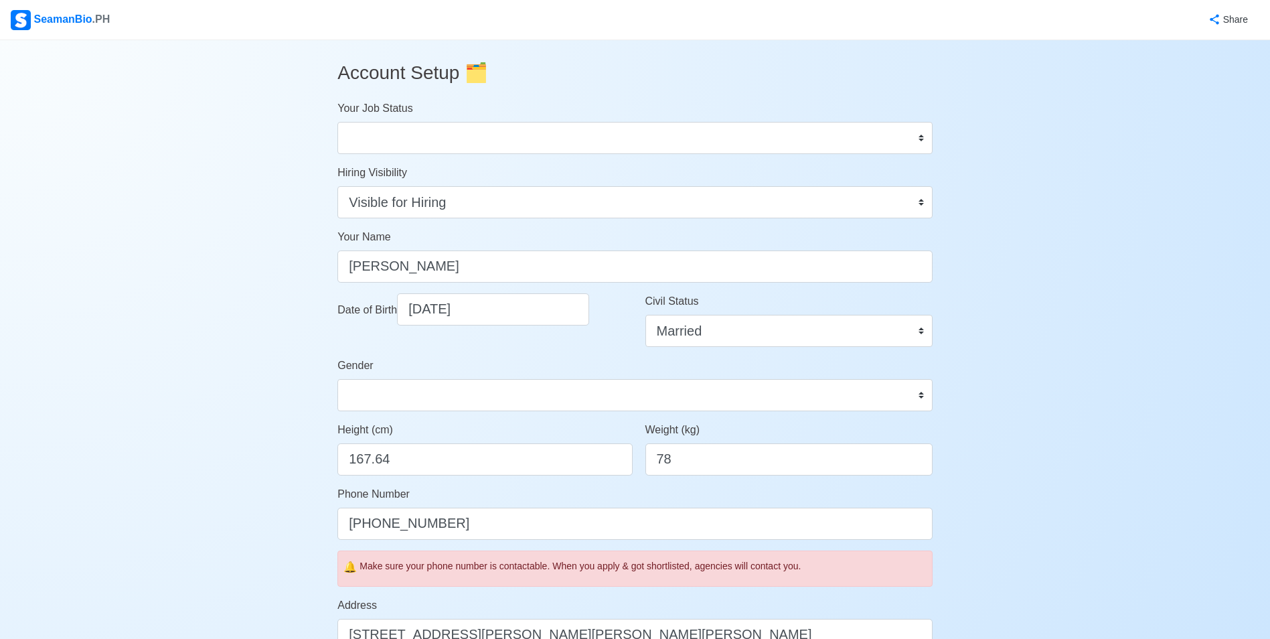
click at [231, 187] on div "Account Setup 🗂️ Your Job Status Onboard Actively Looking for Job Not Looking f…" at bounding box center [635, 644] width 1270 height 1209
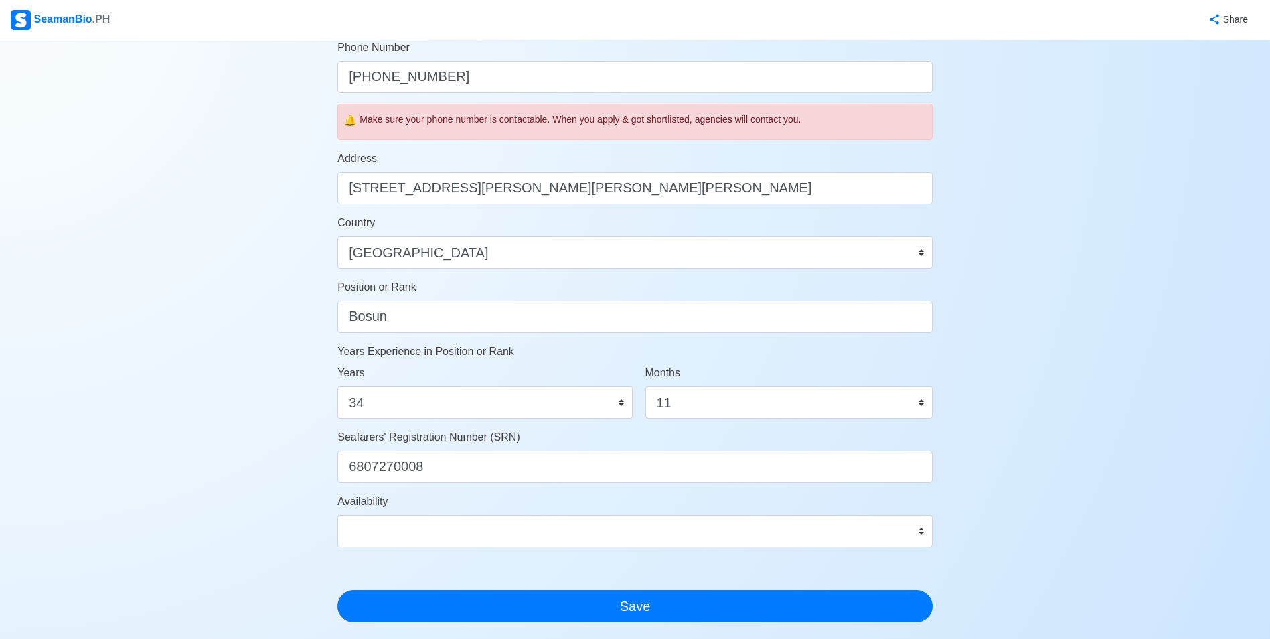
scroll to position [558, 0]
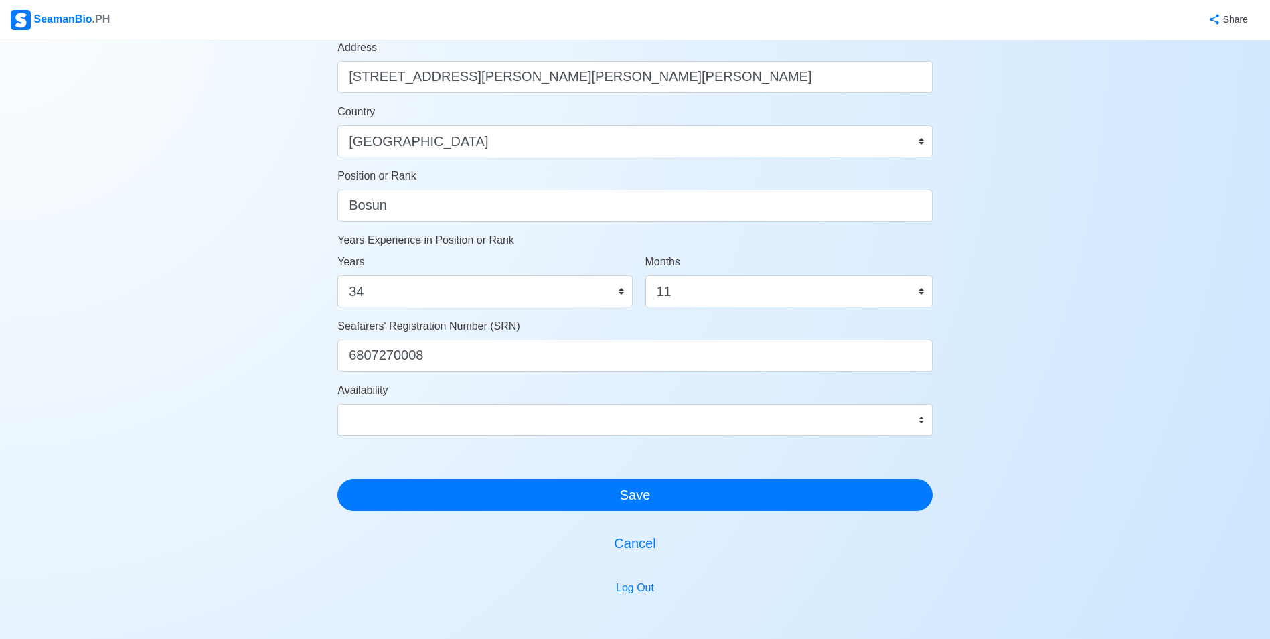
click at [626, 458] on div at bounding box center [634, 463] width 595 height 32
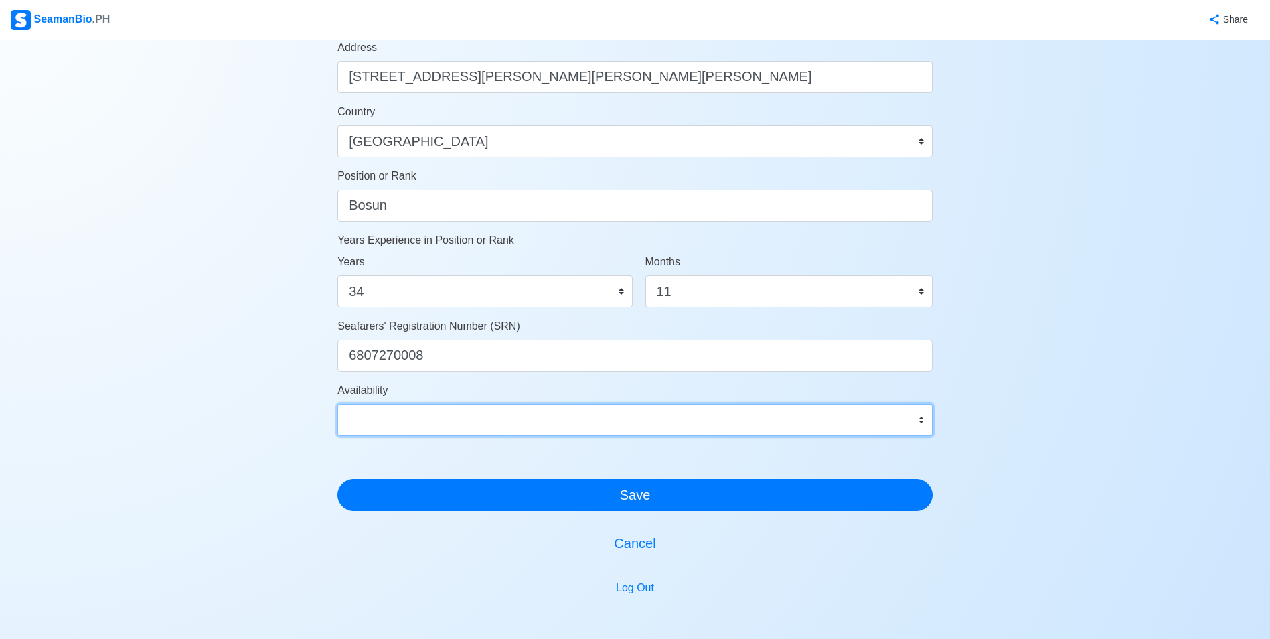
click at [629, 422] on select "Immediate [DATE] [DATE] [DATE] [DATE] [DATE] [DATE] [DATE] [DATE] [DATE]" at bounding box center [634, 420] width 595 height 32
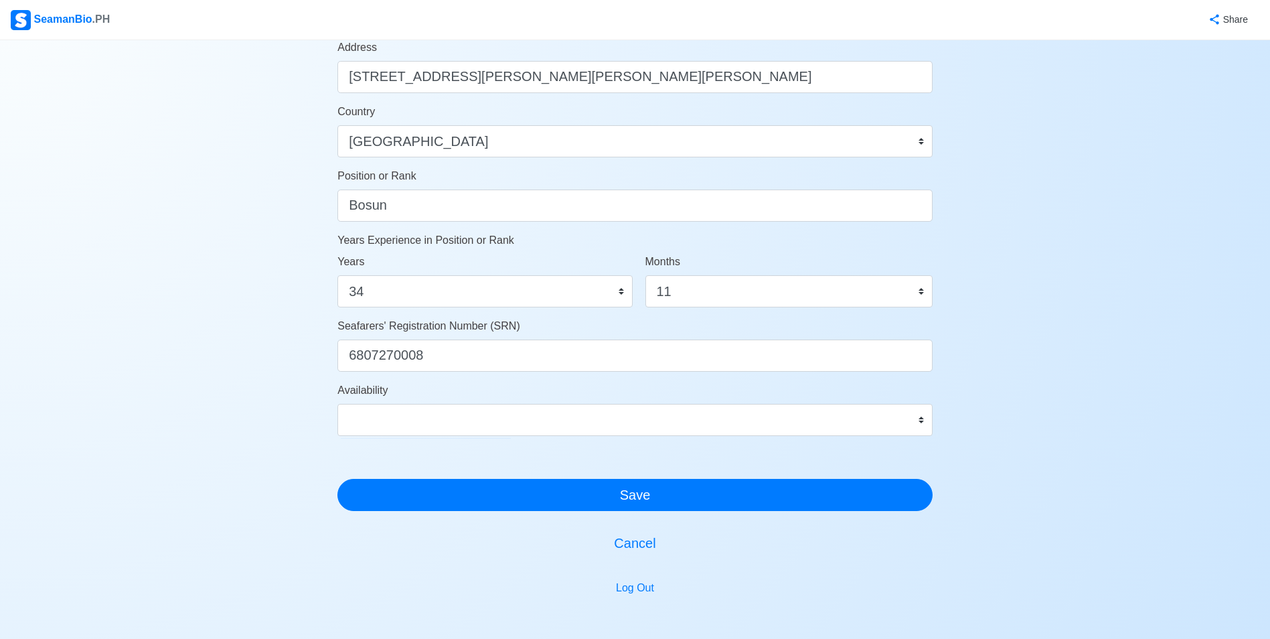
click at [274, 180] on div "Account Setup 🗂️ Your Job Status Onboard Actively Looking for Job Not Looking f…" at bounding box center [635, 86] width 1270 height 1209
click at [635, 547] on button "Cancel" at bounding box center [634, 543] width 595 height 32
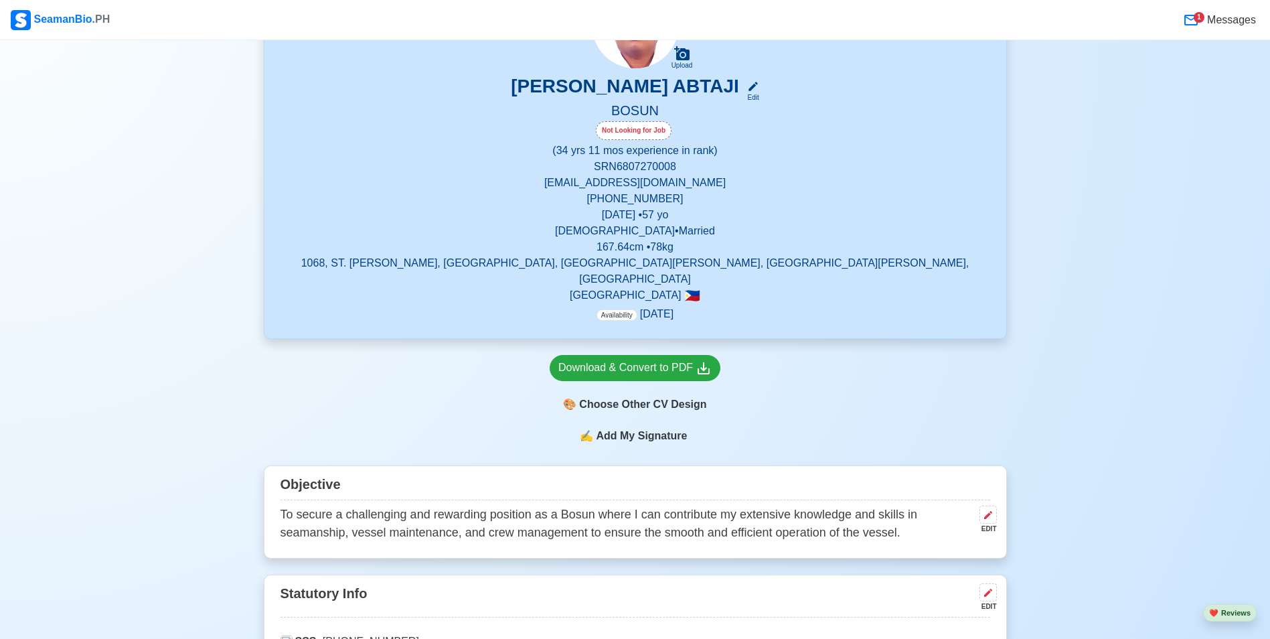
scroll to position [112, 0]
